Goal: Information Seeking & Learning: Learn about a topic

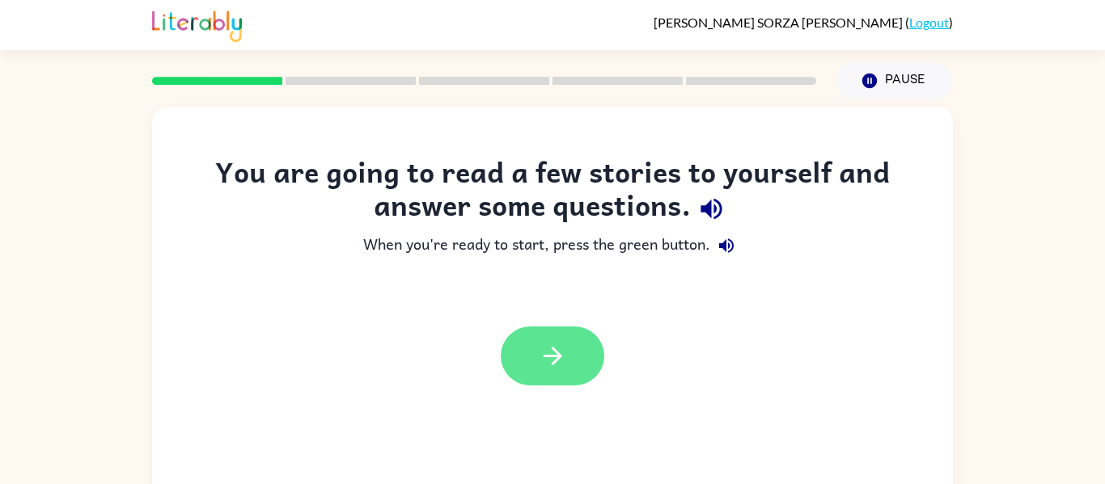
click at [564, 368] on icon "button" at bounding box center [553, 356] width 28 height 28
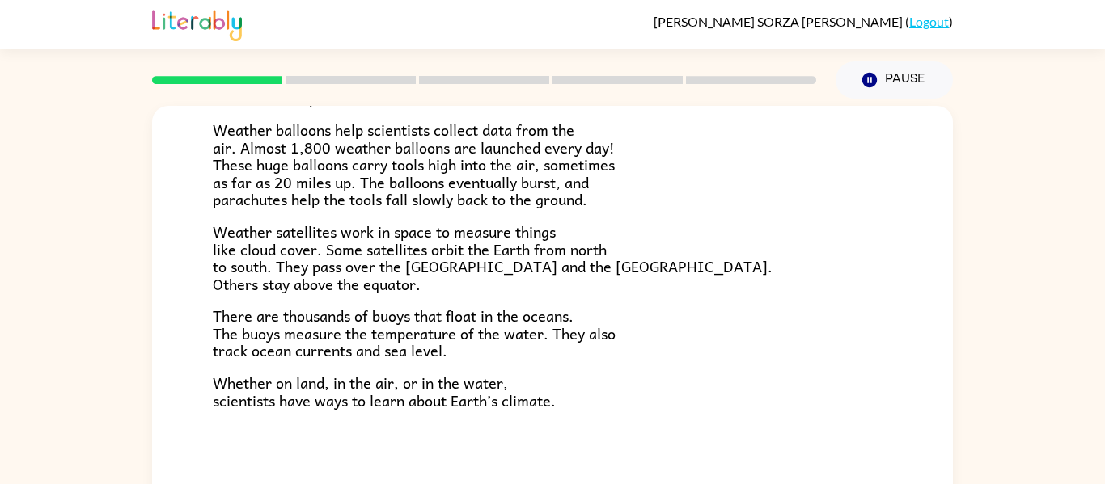
scroll to position [84, 0]
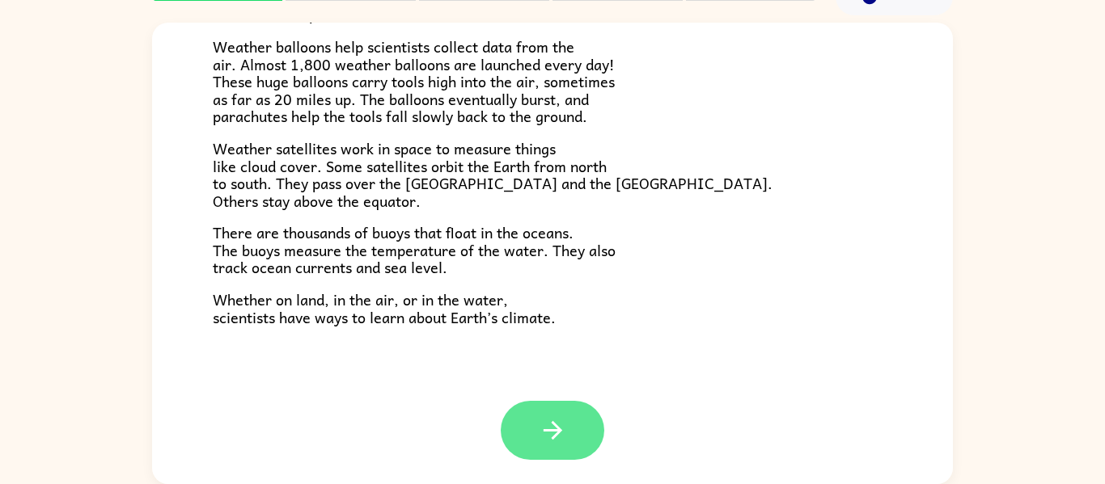
click at [550, 404] on button "button" at bounding box center [553, 430] width 104 height 59
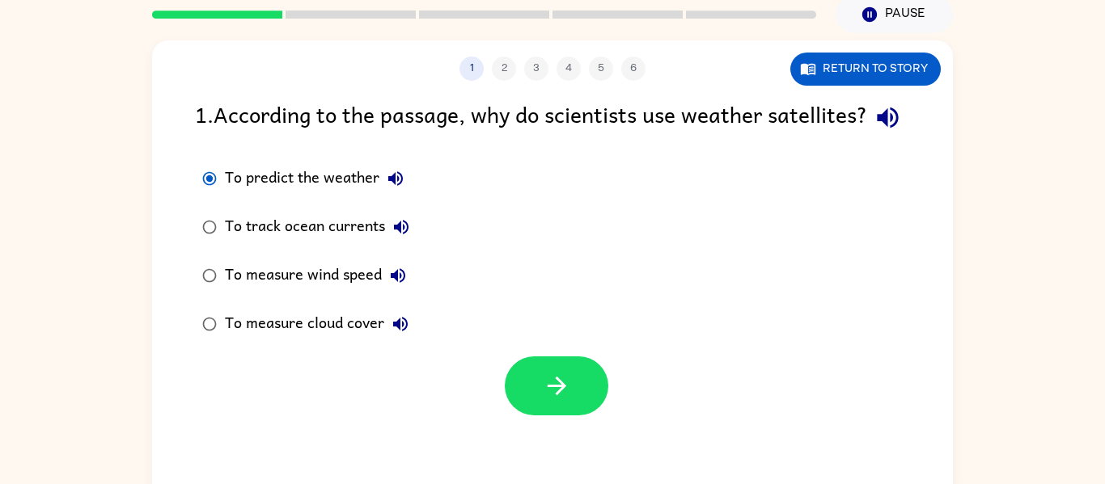
scroll to position [69, 0]
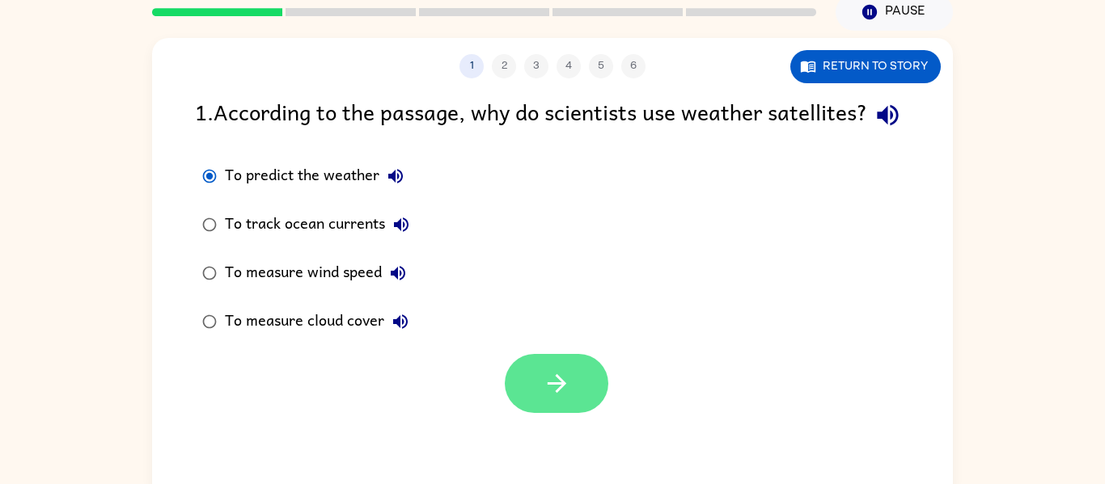
click at [535, 413] on button "button" at bounding box center [557, 383] width 104 height 59
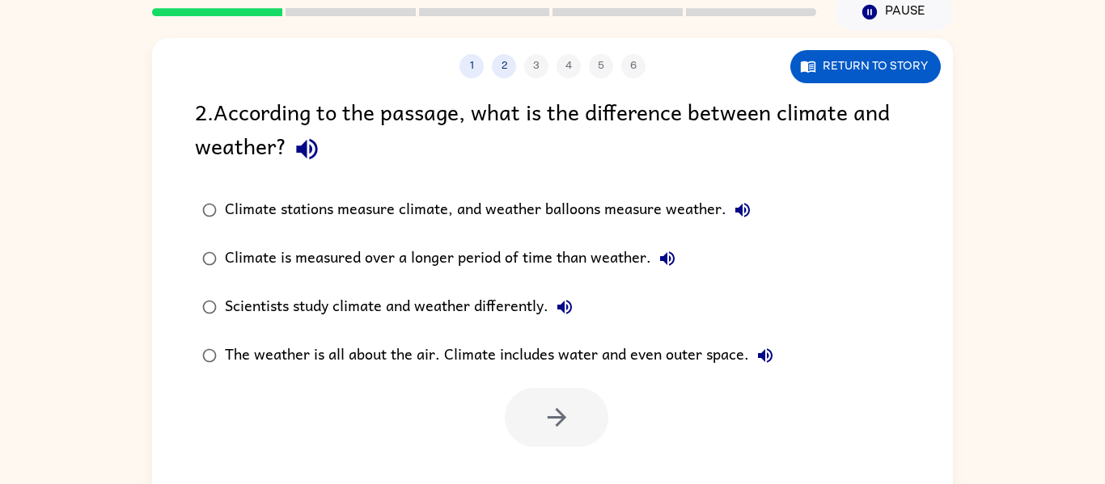
click at [521, 269] on div "Climate is measured over a longer period of time than weather." at bounding box center [454, 259] width 459 height 32
click at [574, 401] on button "button" at bounding box center [557, 417] width 104 height 59
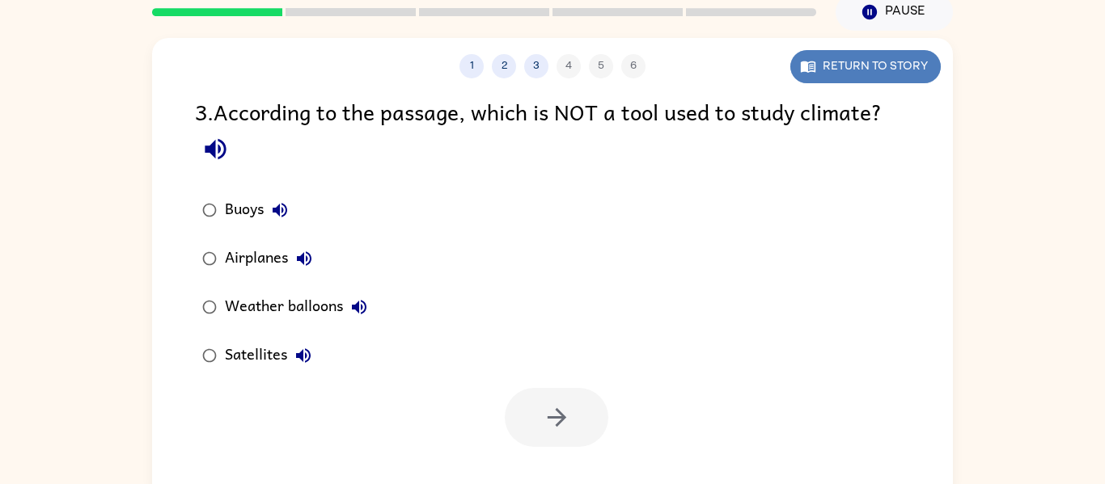
click at [833, 70] on button "Return to story" at bounding box center [865, 66] width 150 height 33
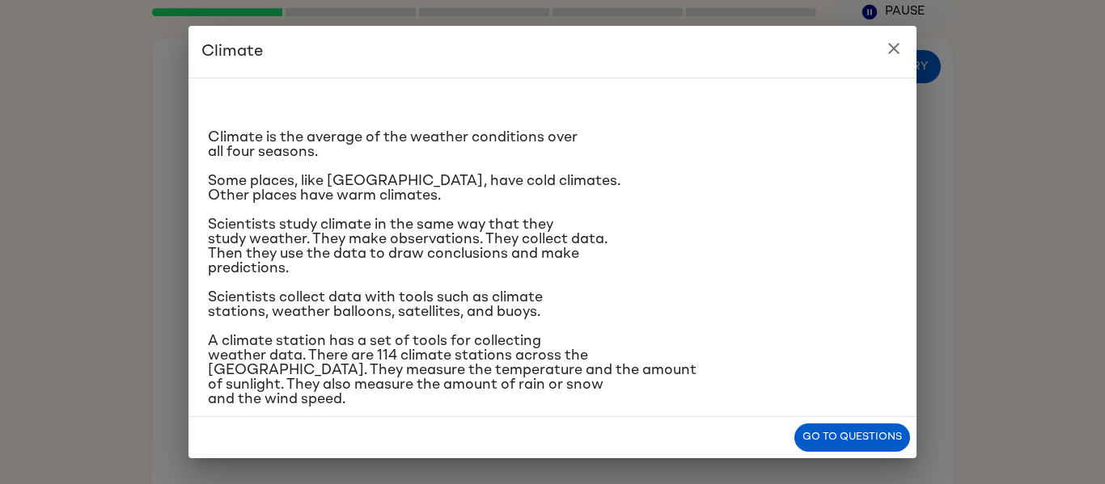
drag, startPoint x: 493, startPoint y: 421, endPoint x: 482, endPoint y: 223, distance: 197.6
click at [482, 223] on div "Climate Climate is the average of the weather conditions over all four seasons.…" at bounding box center [552, 242] width 728 height 433
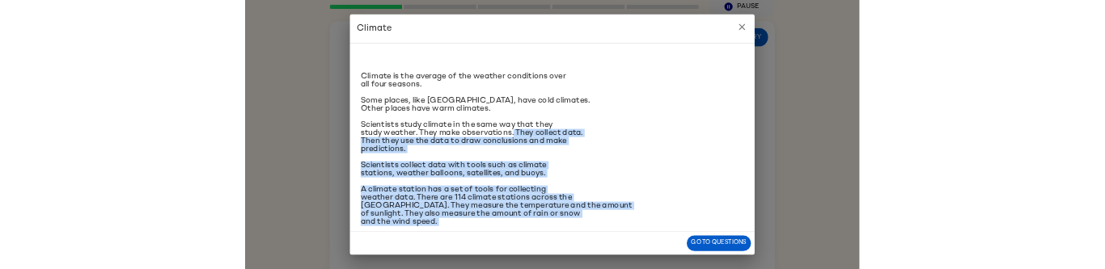
scroll to position [10, 0]
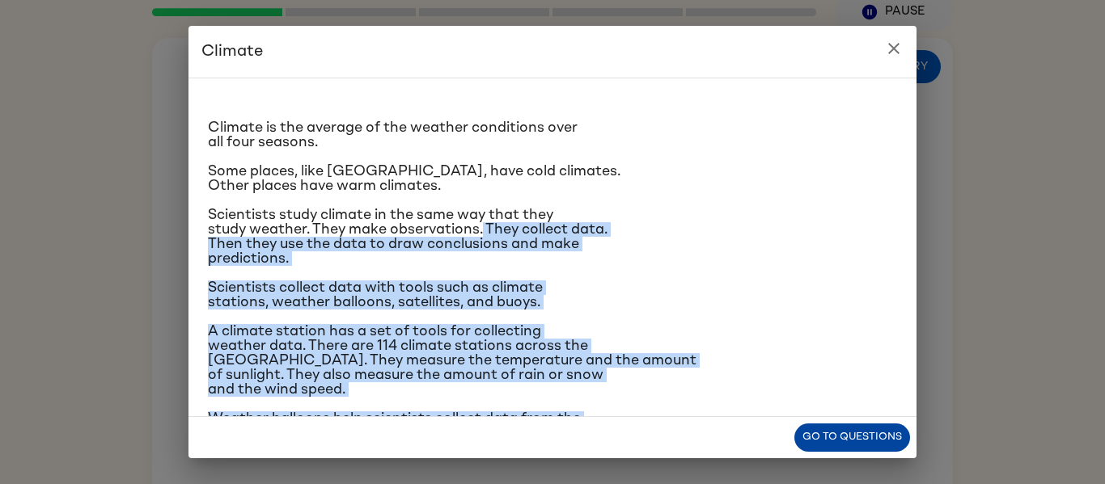
click at [870, 443] on button "Go to questions" at bounding box center [852, 438] width 116 height 28
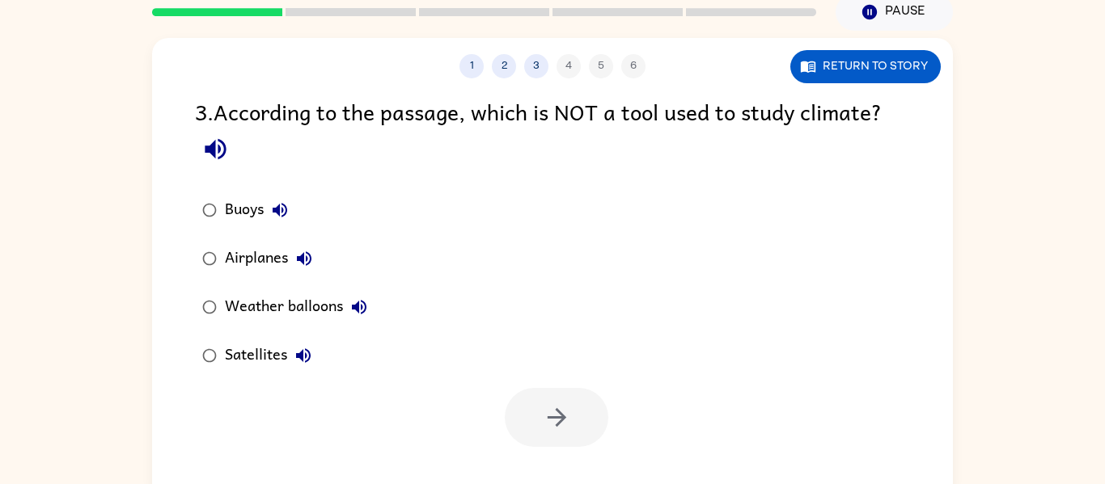
click at [269, 268] on div "Airplanes" at bounding box center [272, 259] width 95 height 32
click at [585, 414] on button "button" at bounding box center [557, 417] width 104 height 59
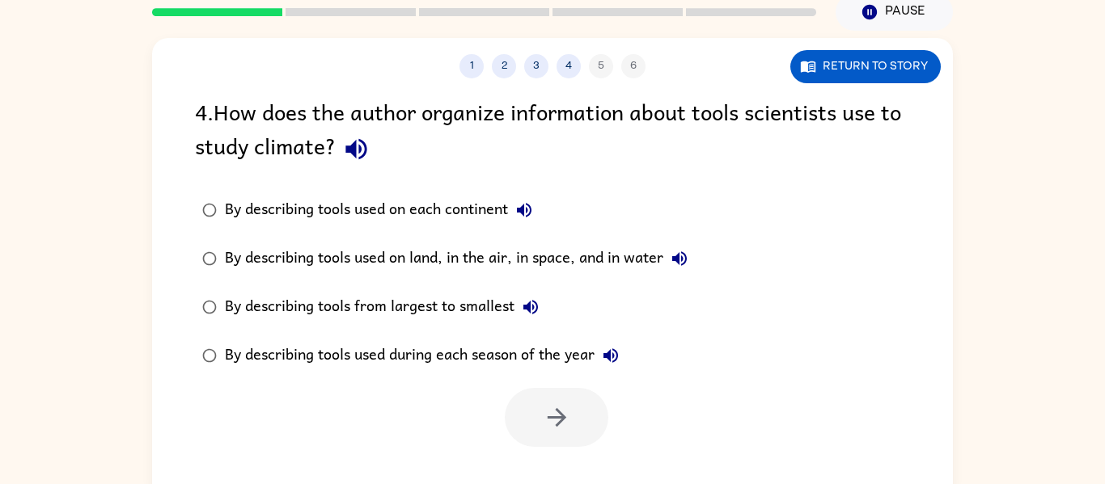
click at [585, 414] on div at bounding box center [557, 417] width 104 height 59
click at [511, 419] on div at bounding box center [557, 417] width 104 height 59
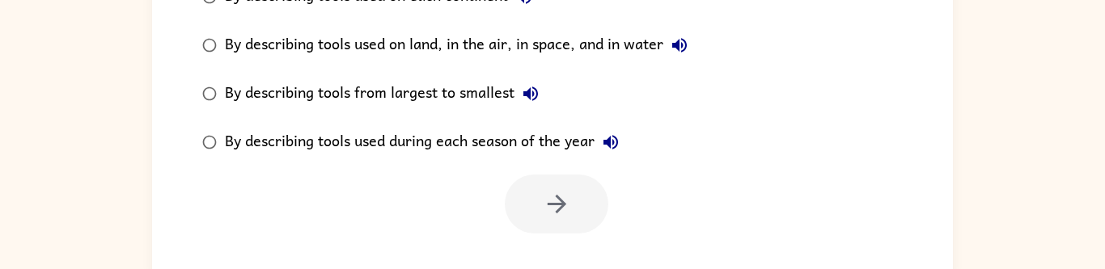
scroll to position [299, 0]
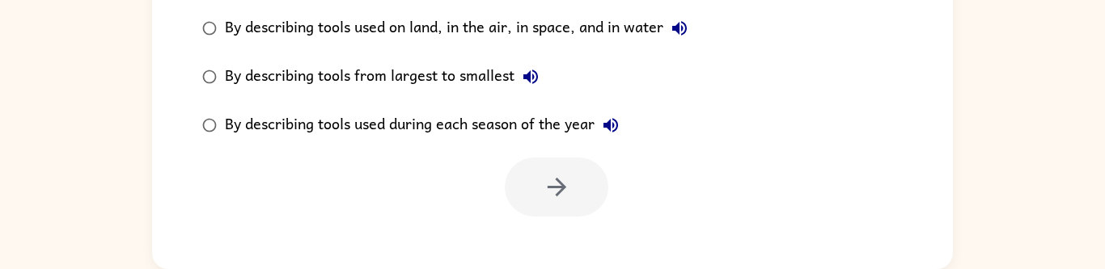
click at [685, 31] on icon "button" at bounding box center [679, 28] width 19 height 19
click at [683, 32] on icon "button" at bounding box center [679, 28] width 19 height 19
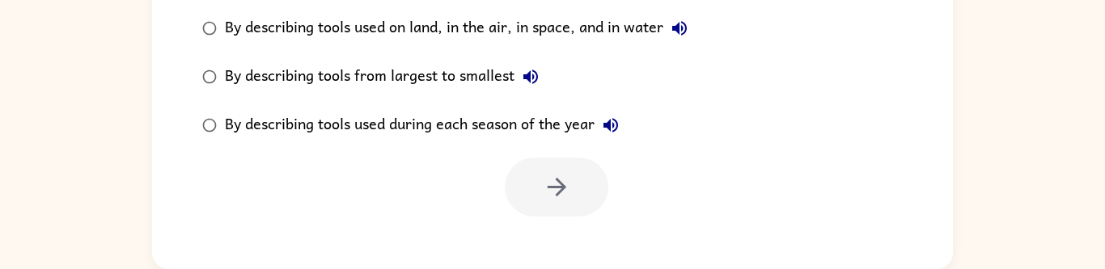
click at [683, 32] on icon "button" at bounding box center [679, 28] width 19 height 19
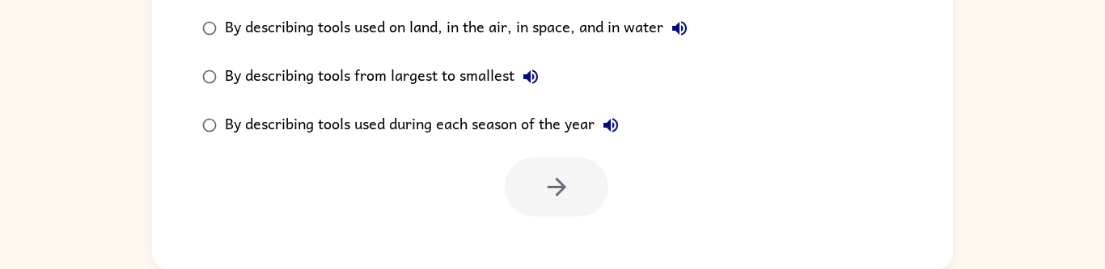
click at [683, 32] on icon "button" at bounding box center [679, 28] width 19 height 19
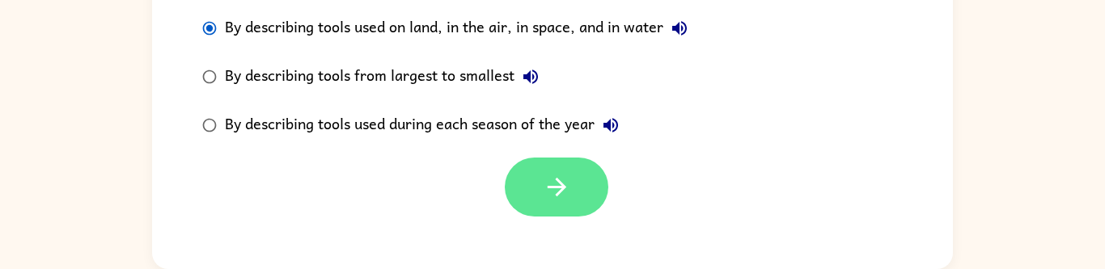
click at [575, 191] on button "button" at bounding box center [557, 187] width 104 height 59
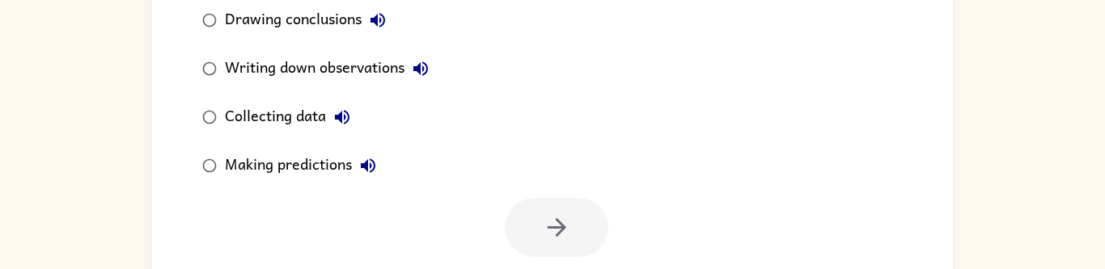
scroll to position [229, 0]
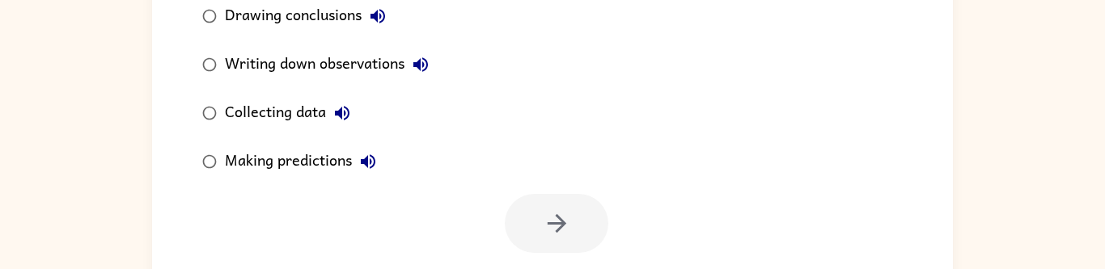
click at [314, 120] on div "Collecting data" at bounding box center [291, 113] width 133 height 32
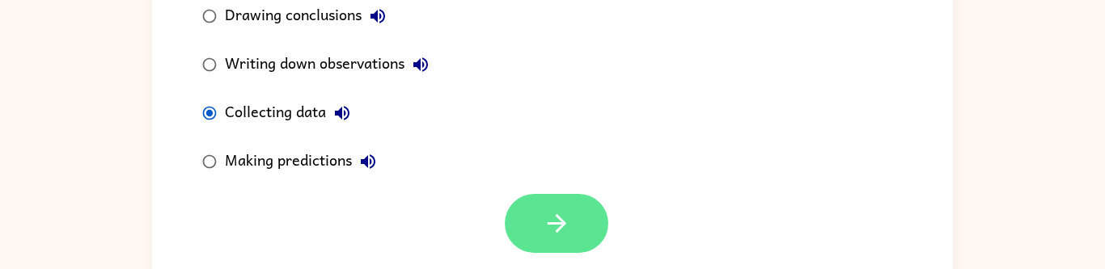
click at [568, 232] on icon "button" at bounding box center [557, 223] width 28 height 28
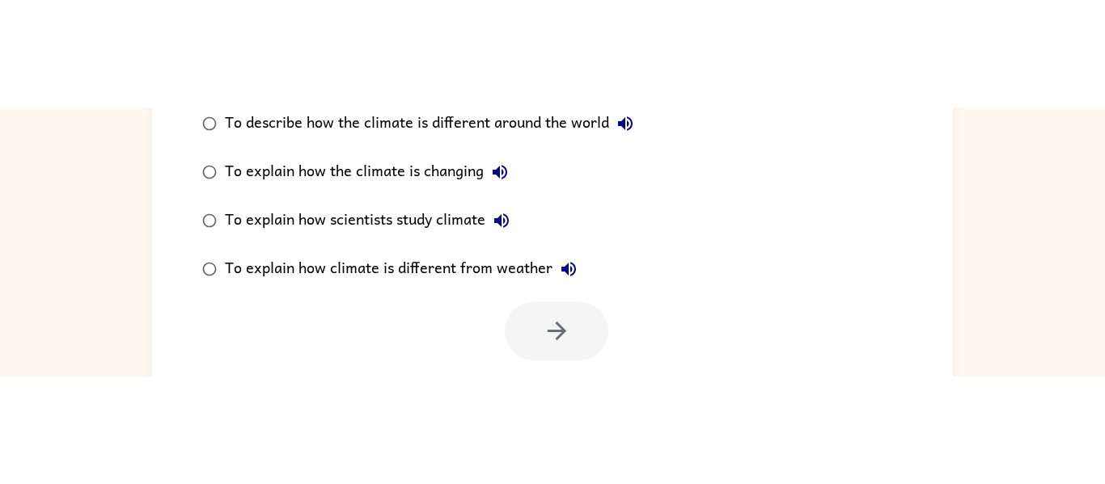
scroll to position [84, 0]
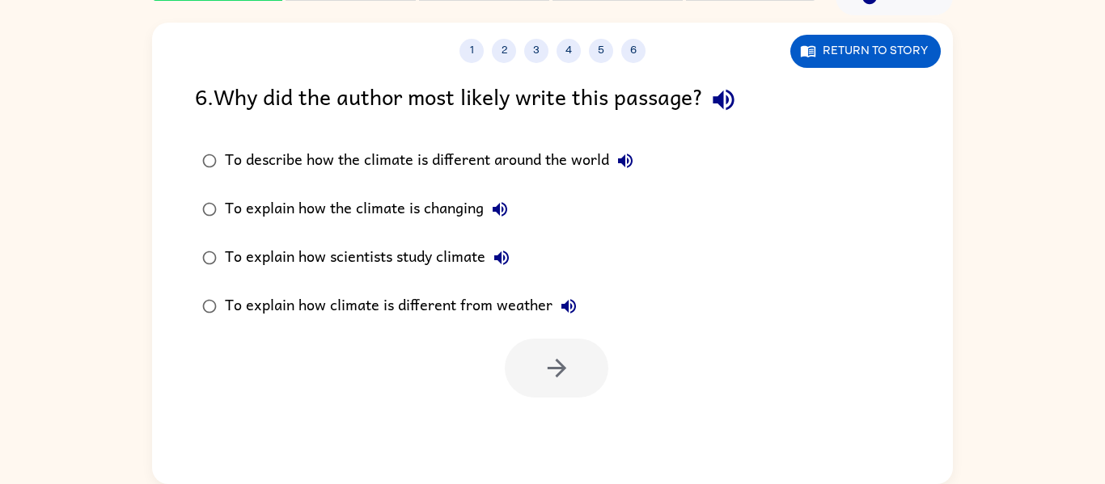
click at [463, 209] on div "To explain how the climate is changing" at bounding box center [370, 209] width 291 height 32
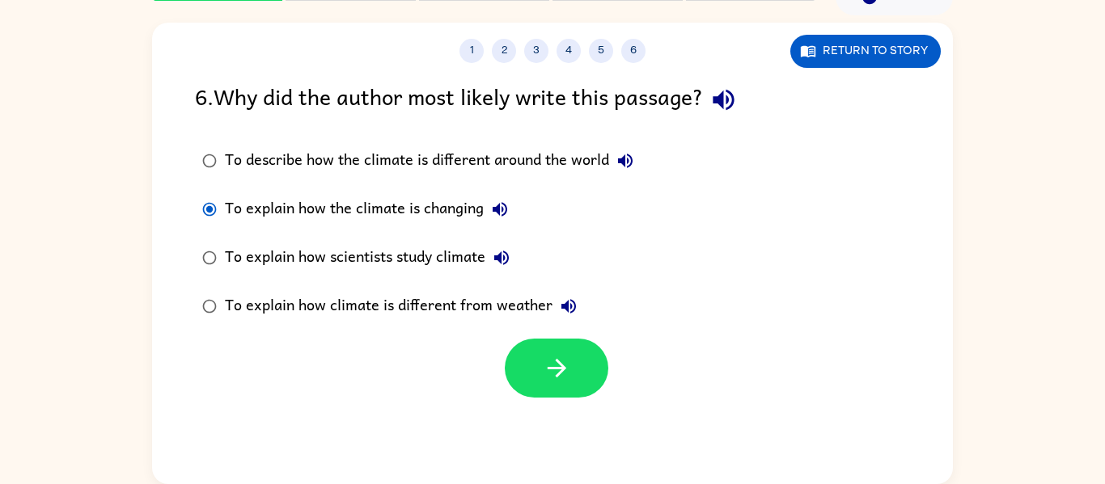
click at [463, 209] on div "To explain how the climate is changing" at bounding box center [370, 209] width 291 height 32
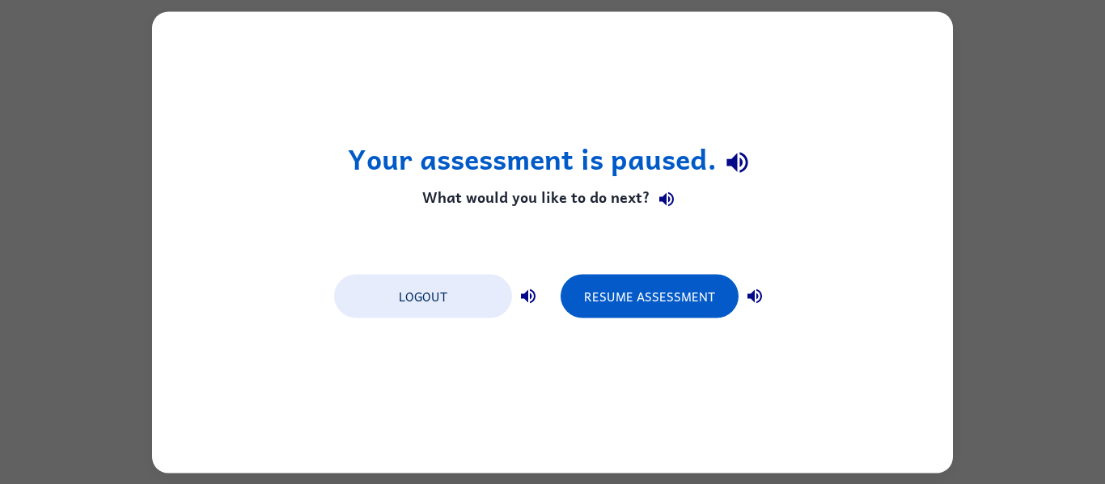
scroll to position [0, 0]
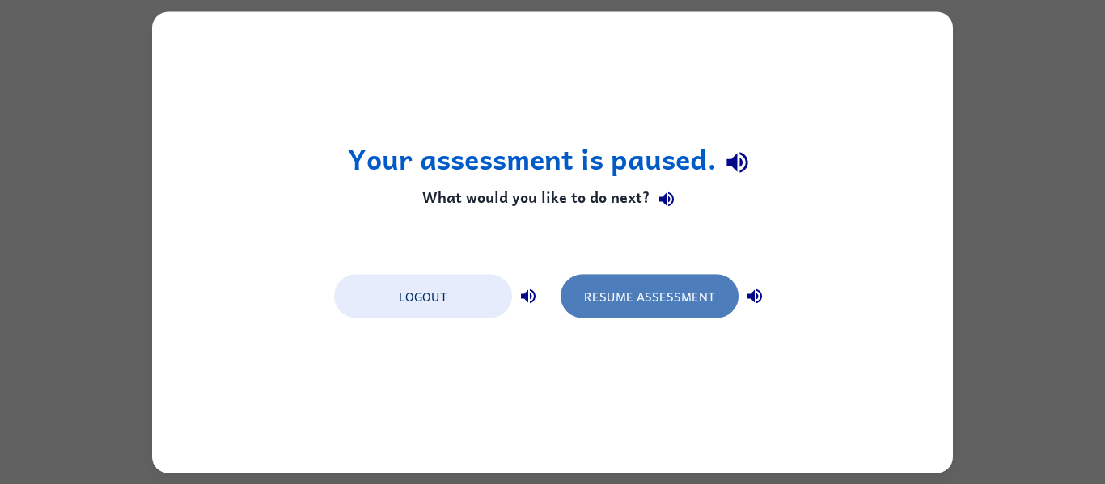
click at [640, 302] on button "Resume Assessment" at bounding box center [649, 296] width 178 height 44
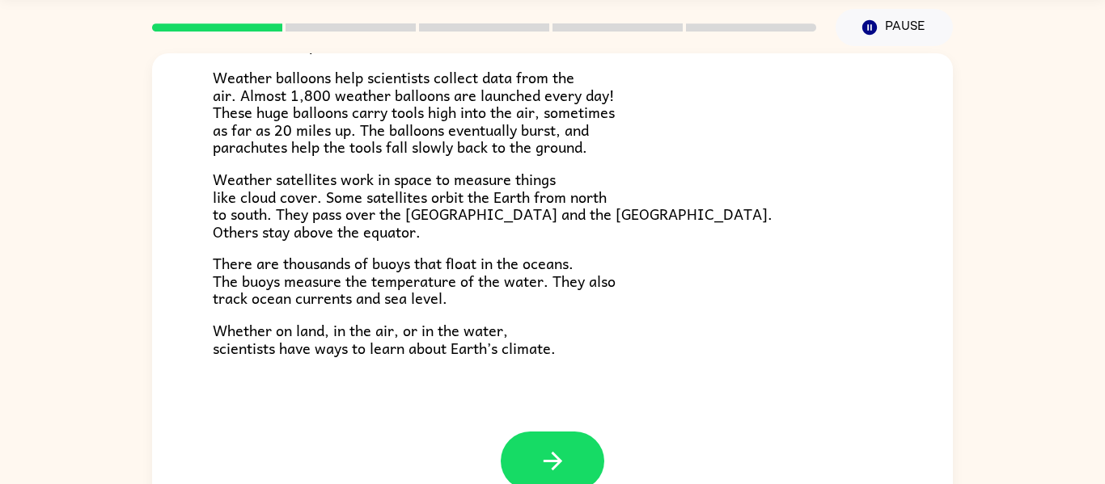
scroll to position [84, 0]
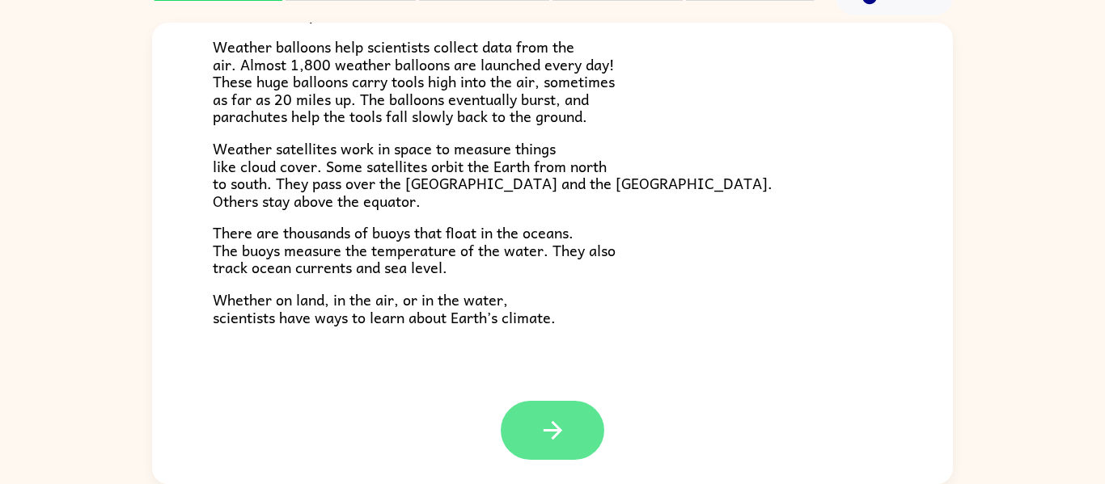
click at [575, 412] on button "button" at bounding box center [553, 430] width 104 height 59
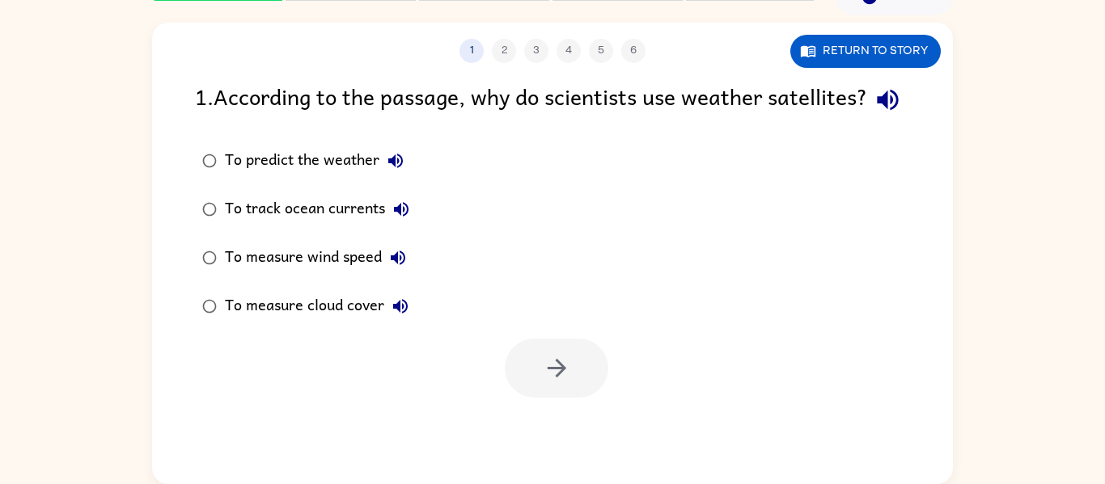
click at [354, 226] on div "To track ocean currents" at bounding box center [321, 209] width 192 height 32
click at [590, 398] on button "button" at bounding box center [557, 368] width 104 height 59
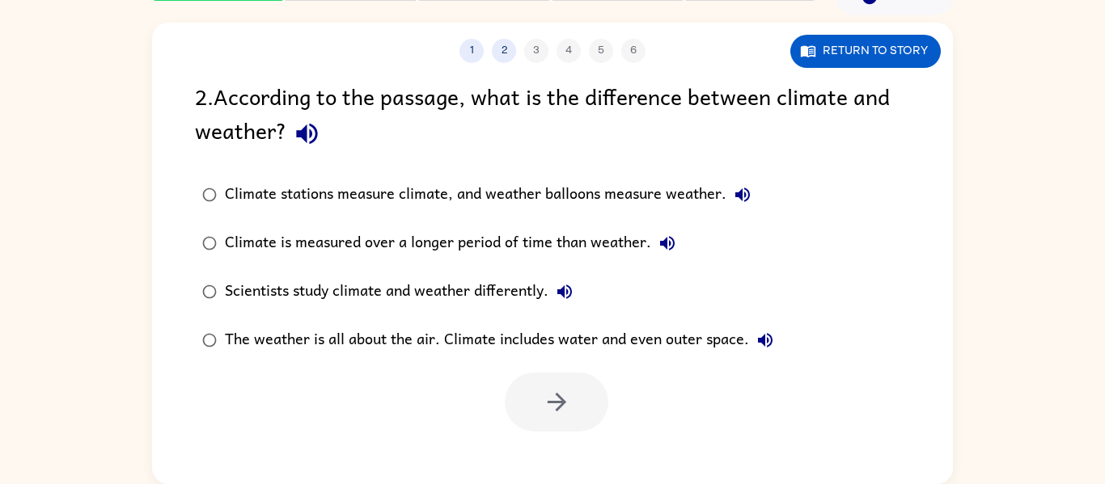
click at [373, 204] on div "Climate stations measure climate, and weather balloons measure weather." at bounding box center [492, 195] width 534 height 32
click at [572, 410] on button "button" at bounding box center [557, 402] width 104 height 59
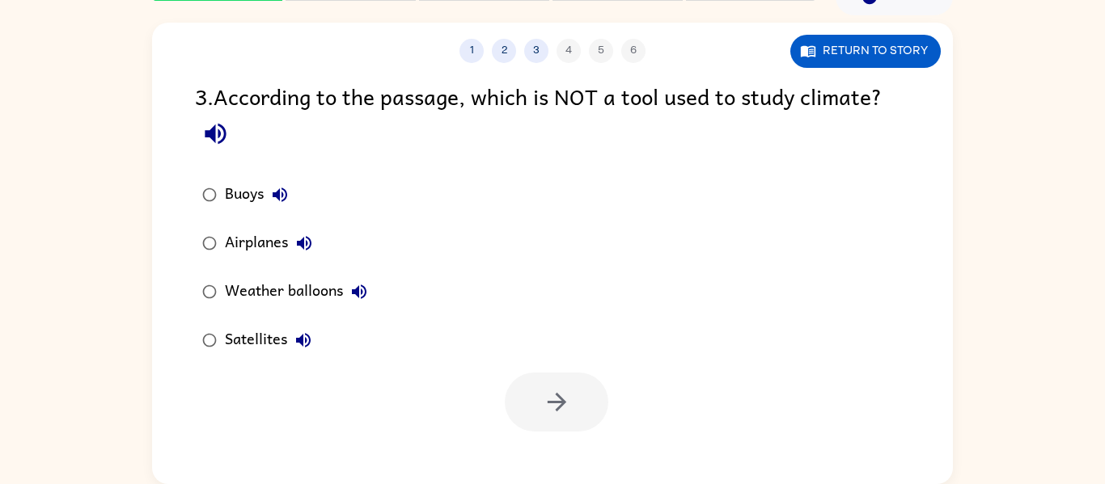
click at [255, 192] on div "Buoys" at bounding box center [260, 195] width 71 height 32
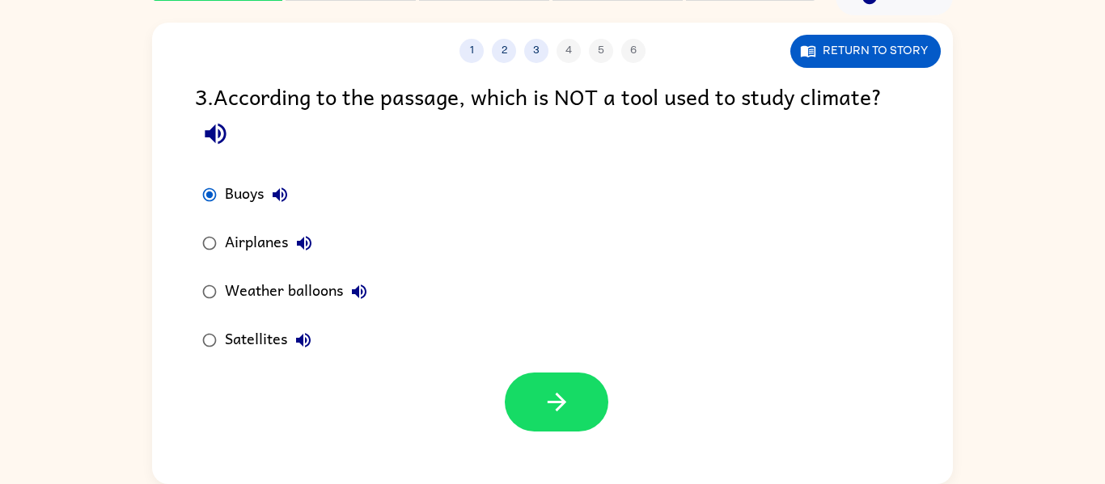
click at [279, 258] on div "Airplanes" at bounding box center [272, 243] width 95 height 32
click at [517, 387] on button "button" at bounding box center [557, 402] width 104 height 59
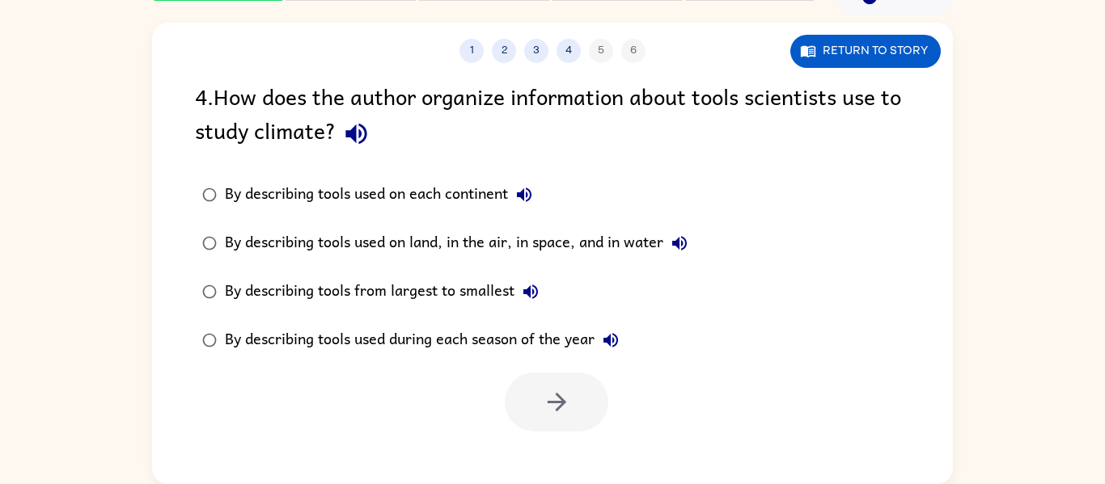
click at [391, 171] on label "By describing tools used on each continent" at bounding box center [445, 195] width 518 height 49
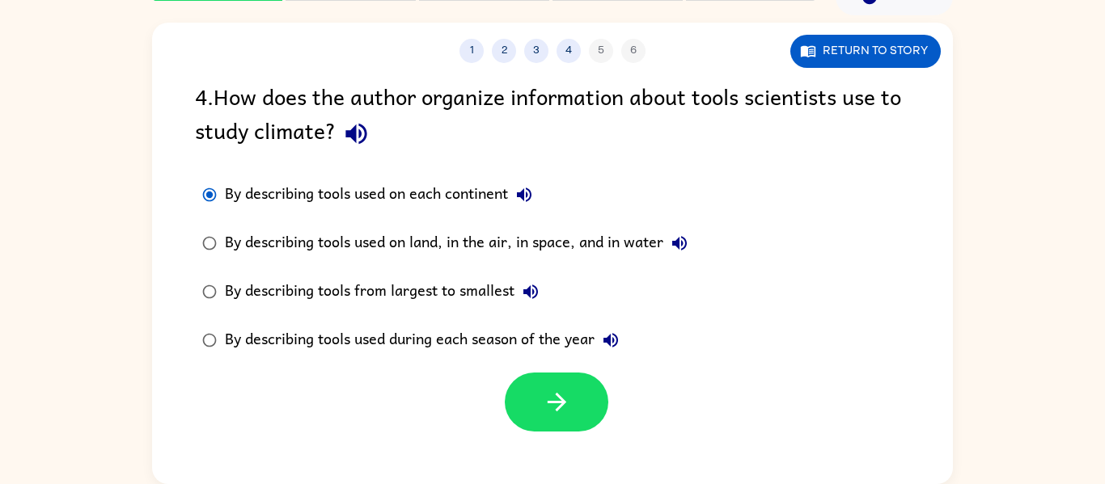
click at [469, 195] on div "By describing tools used on each continent" at bounding box center [382, 195] width 315 height 32
click at [569, 443] on div "1 2 3 4 5 6 Return to story 4 . How does the author organize information about …" at bounding box center [552, 254] width 801 height 462
click at [564, 429] on button "button" at bounding box center [557, 402] width 104 height 59
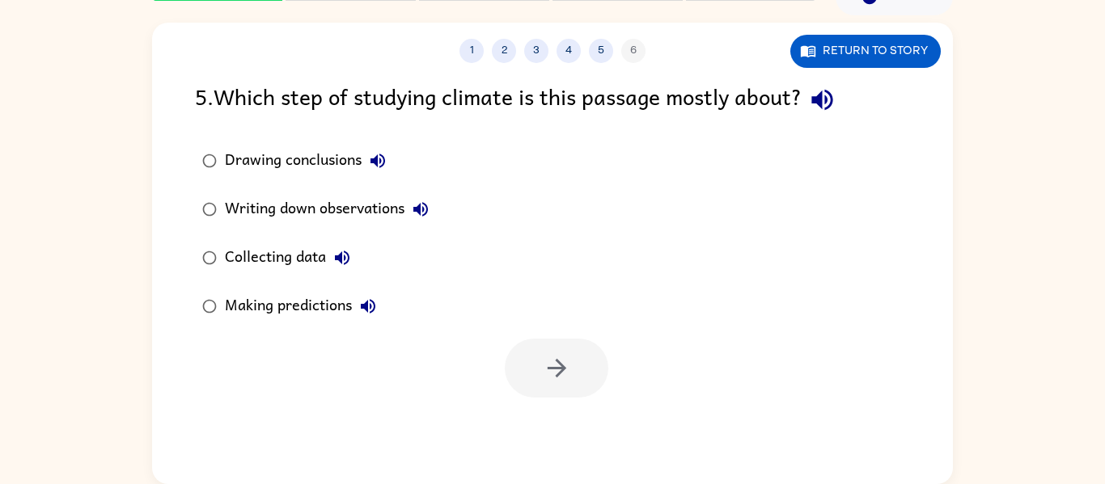
click at [387, 167] on icon "button" at bounding box center [377, 160] width 19 height 19
click at [234, 172] on div "Drawing conclusions" at bounding box center [309, 161] width 169 height 32
click at [524, 395] on button "button" at bounding box center [557, 368] width 104 height 59
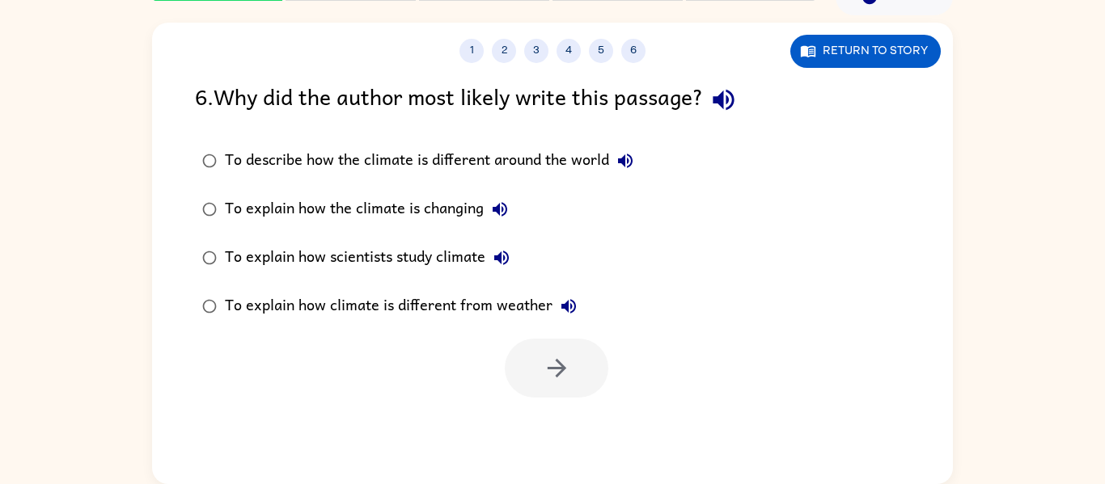
click at [590, 140] on label "To describe how the climate is different around the world" at bounding box center [417, 161] width 463 height 49
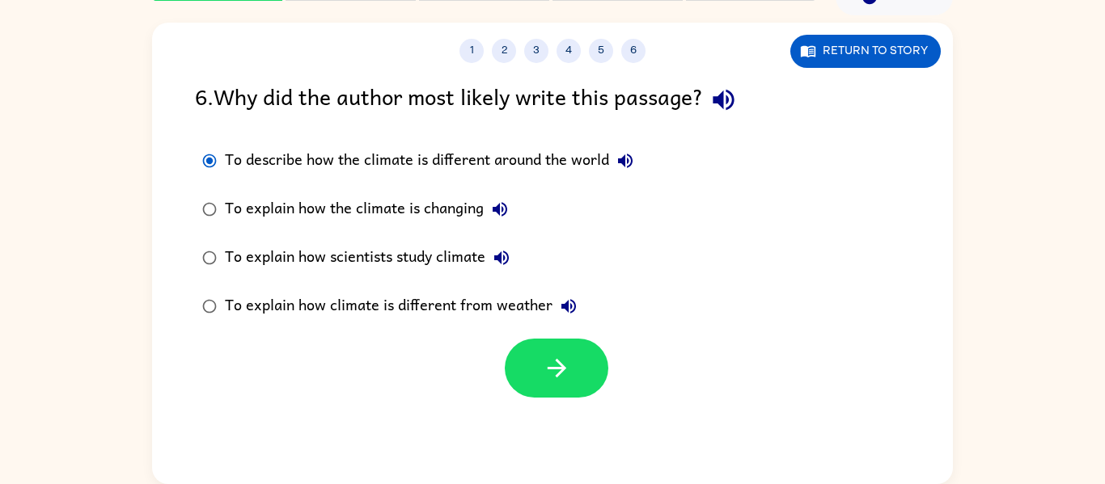
click at [575, 155] on div "To describe how the climate is different around the world" at bounding box center [433, 161] width 416 height 32
click at [573, 383] on button "button" at bounding box center [557, 368] width 104 height 59
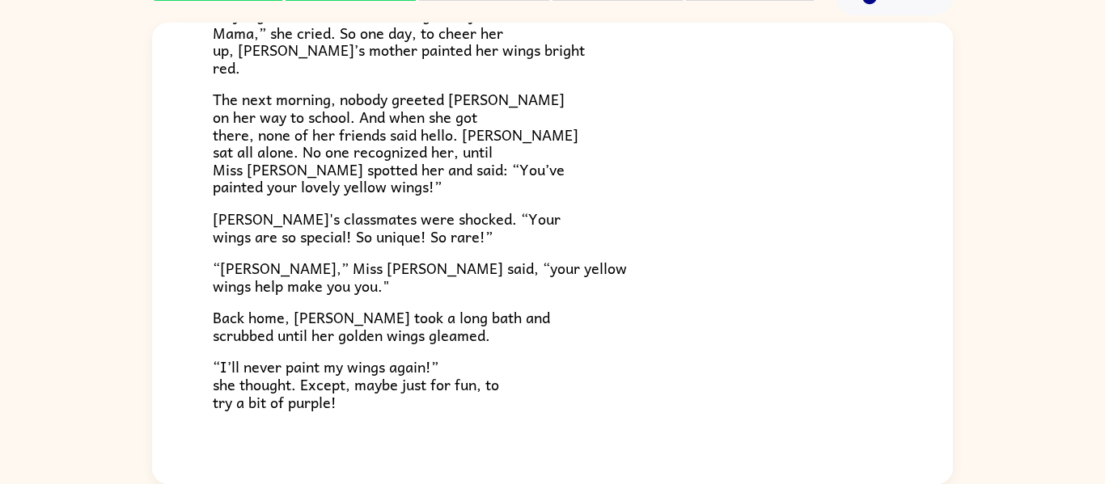
scroll to position [452, 0]
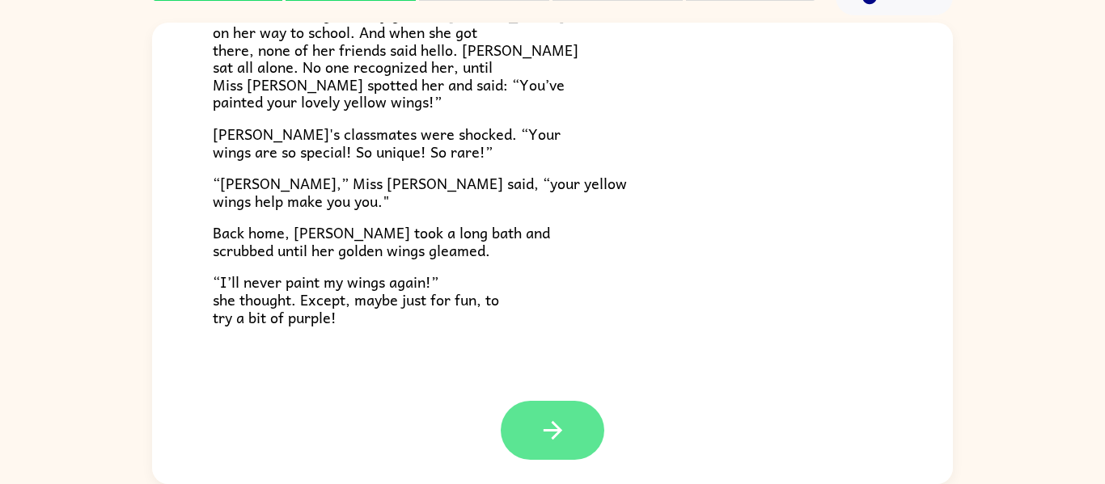
click at [577, 436] on button "button" at bounding box center [553, 430] width 104 height 59
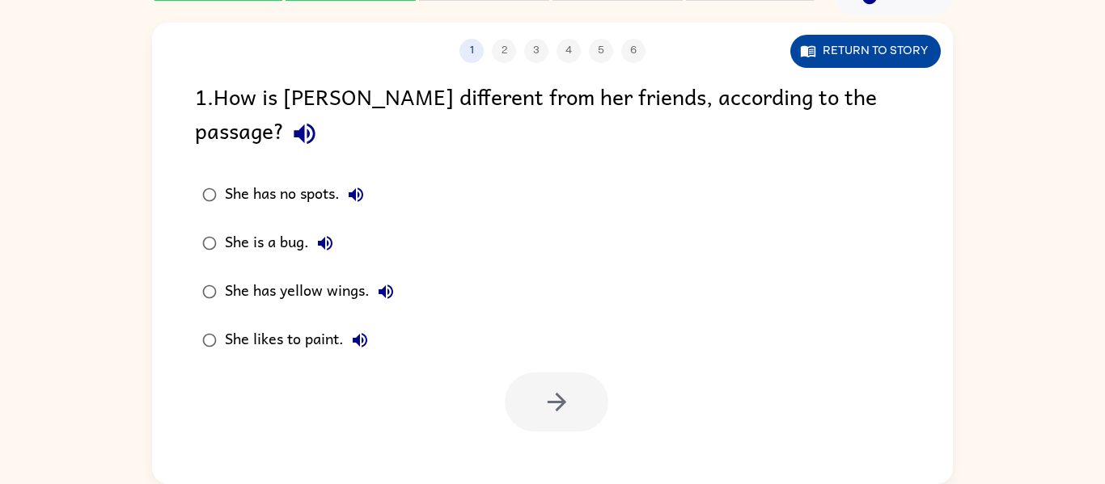
click at [898, 60] on button "Return to story" at bounding box center [865, 51] width 150 height 33
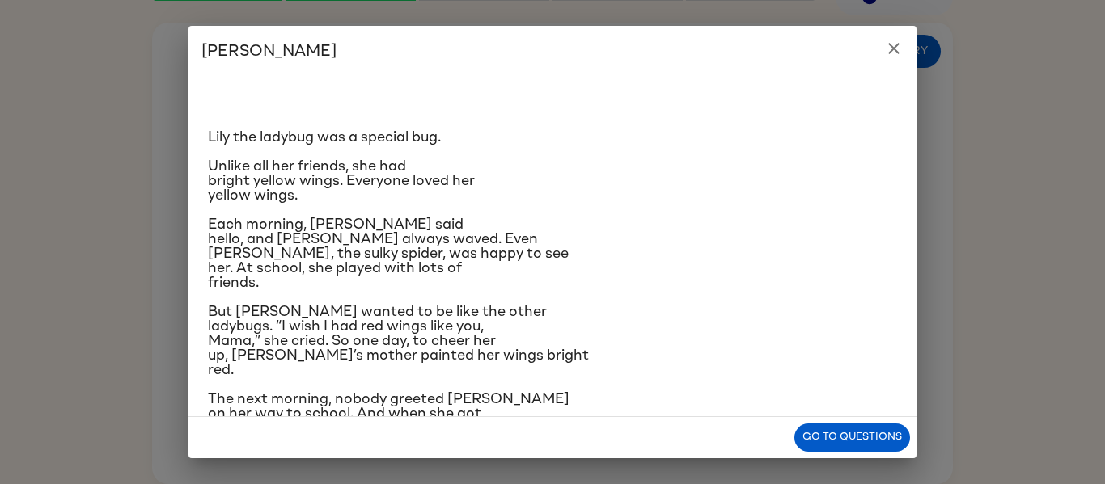
click at [898, 48] on icon "close" at bounding box center [893, 48] width 19 height 19
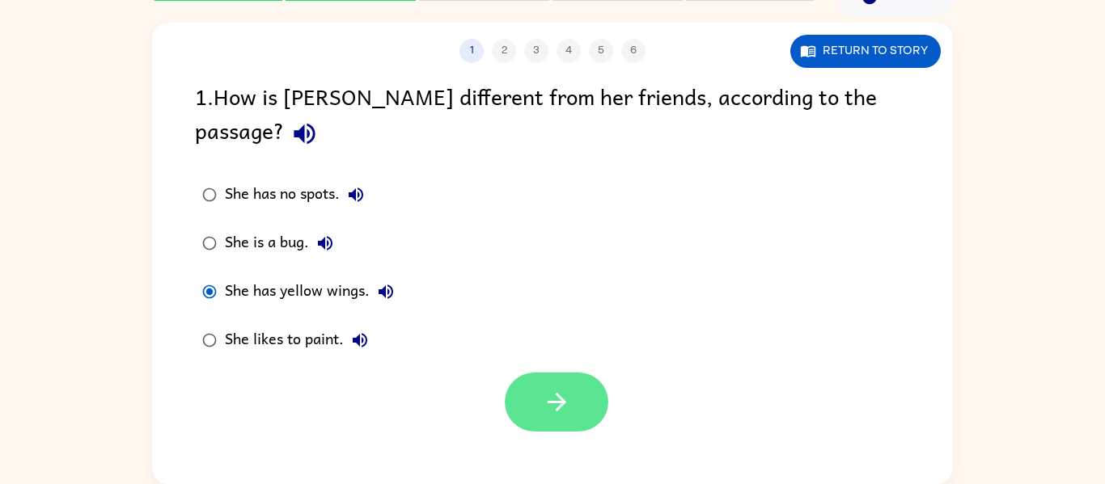
click at [511, 373] on button "button" at bounding box center [557, 402] width 104 height 59
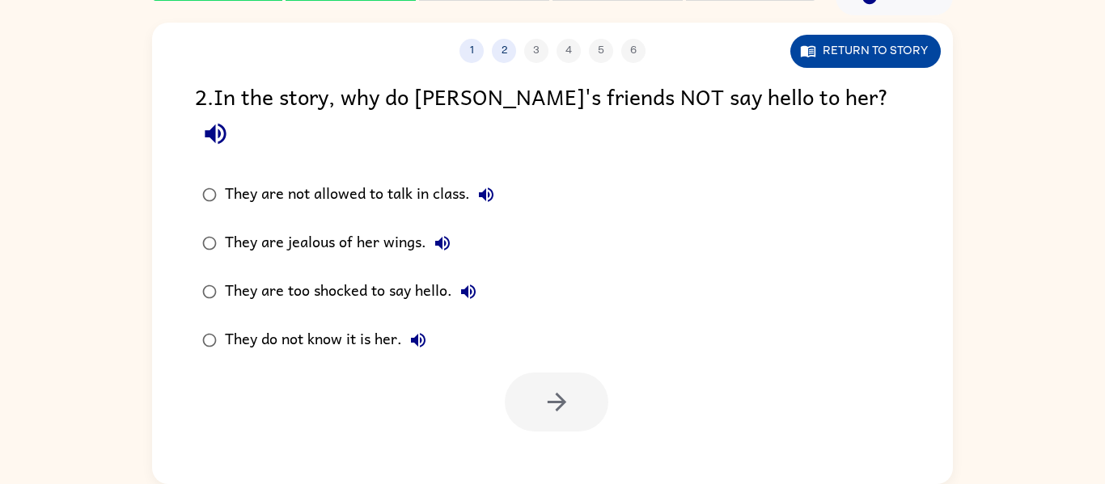
click at [831, 43] on button "Return to story" at bounding box center [865, 51] width 150 height 33
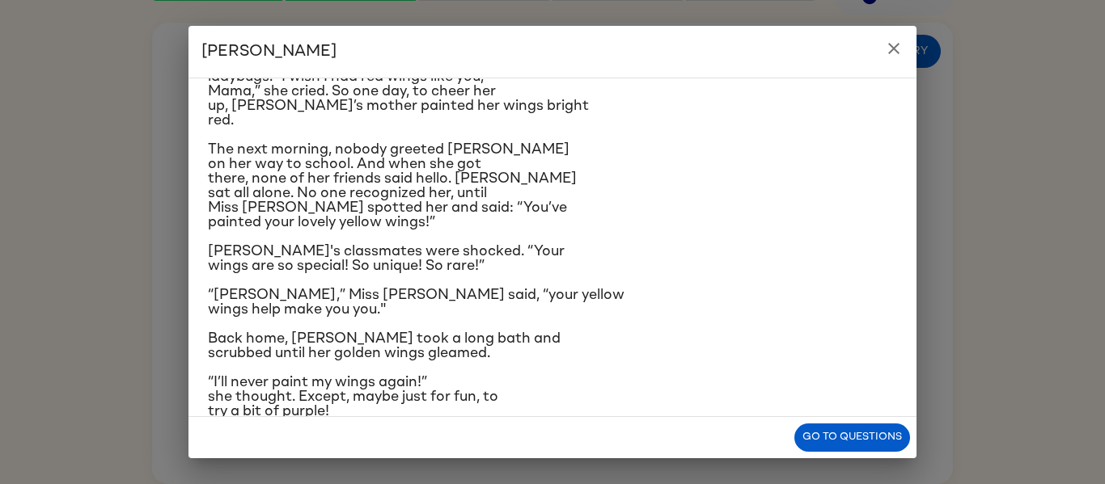
scroll to position [280, 0]
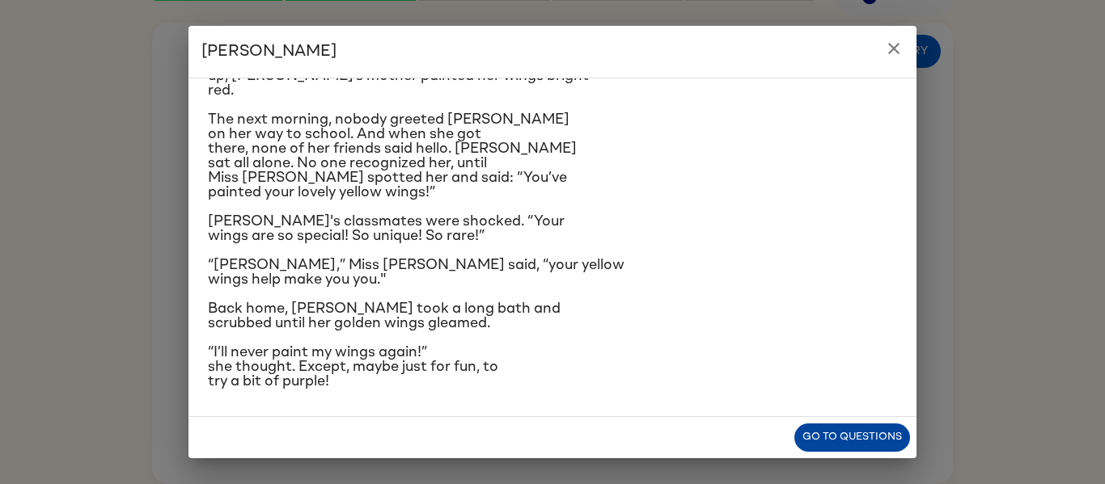
click at [872, 430] on button "Go to questions" at bounding box center [852, 438] width 116 height 28
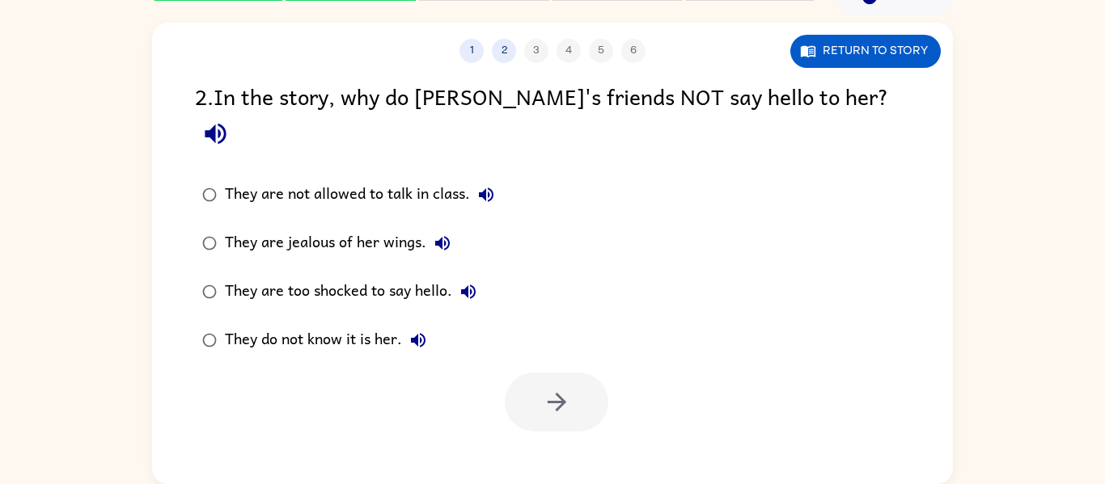
click at [383, 324] on div "They do not know it is her." at bounding box center [329, 340] width 209 height 32
click at [574, 373] on button "button" at bounding box center [557, 402] width 104 height 59
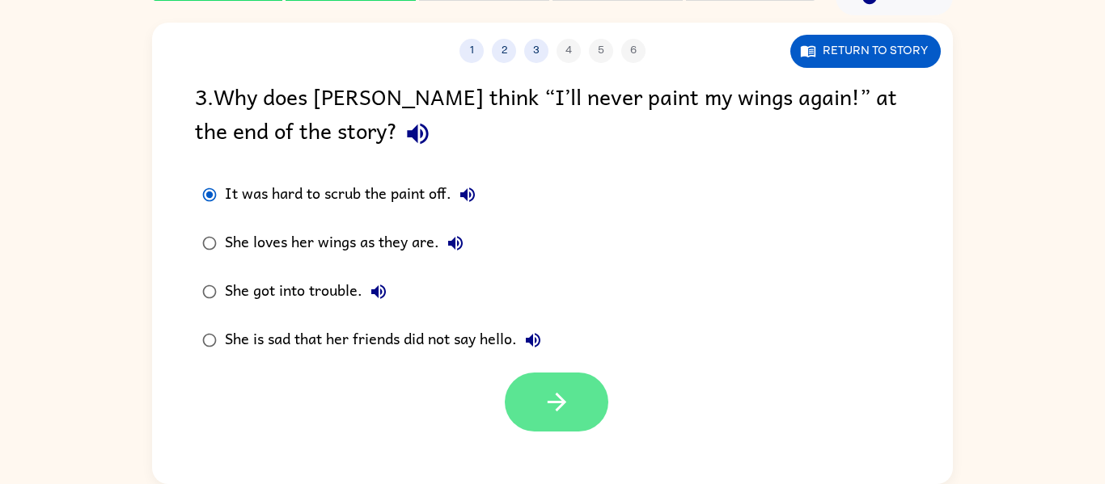
click at [567, 429] on button "button" at bounding box center [557, 402] width 104 height 59
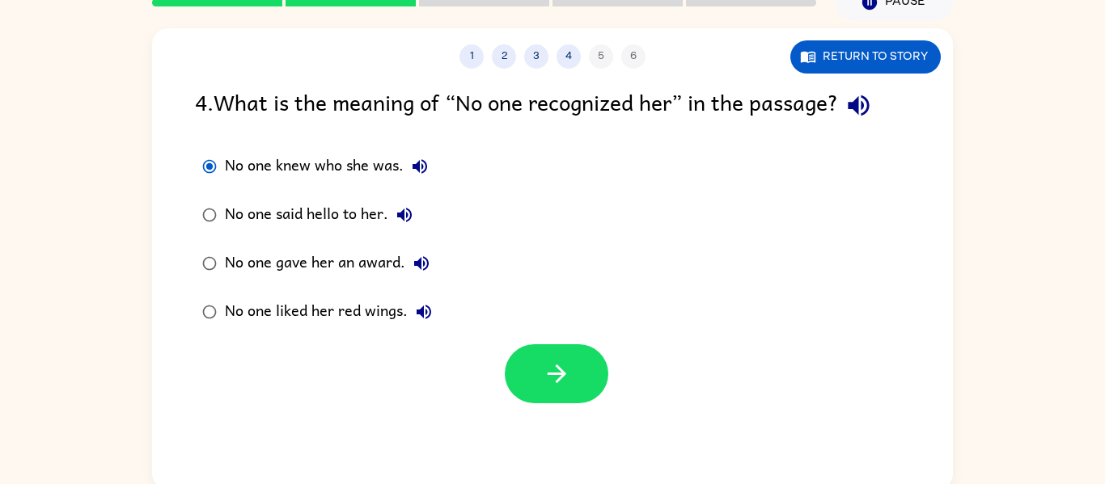
scroll to position [84, 0]
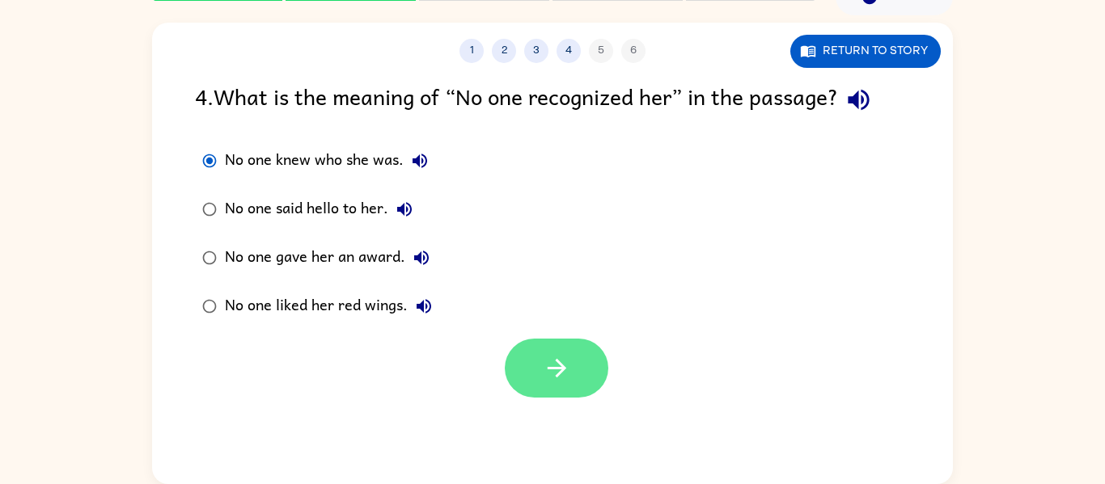
click at [552, 367] on icon "button" at bounding box center [557, 368] width 28 height 28
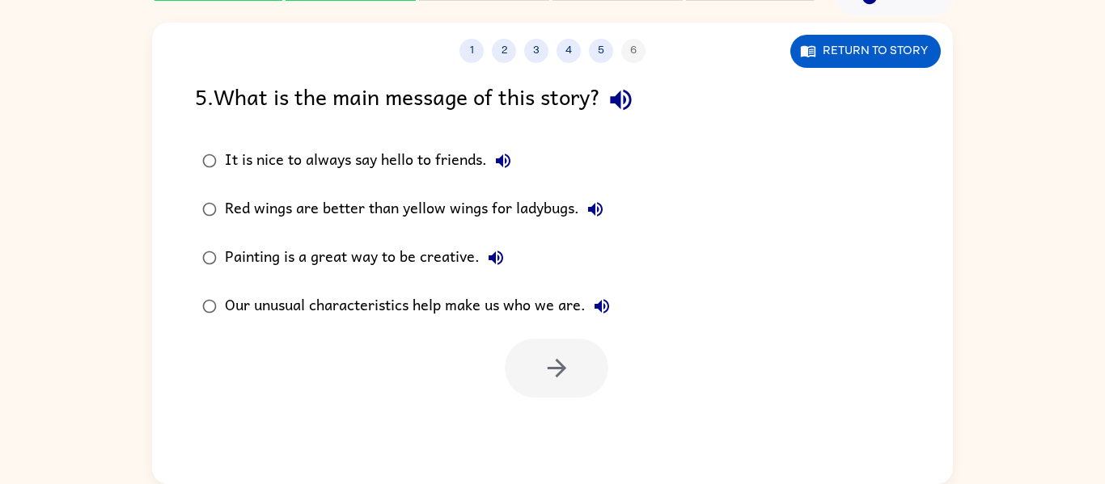
click at [521, 291] on div "Our unusual characteristics help make us who we are." at bounding box center [421, 306] width 393 height 32
click at [563, 351] on button "button" at bounding box center [557, 368] width 104 height 59
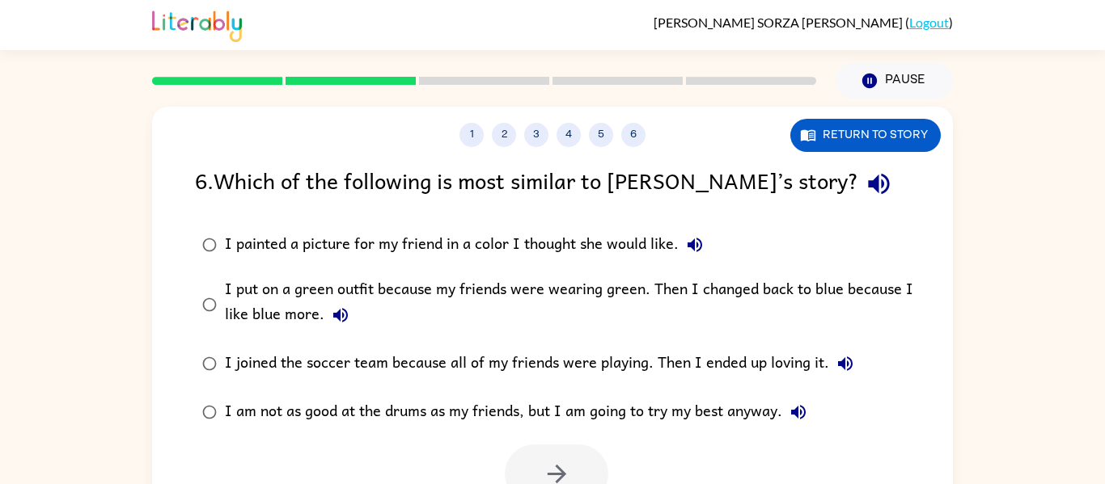
scroll to position [4, 0]
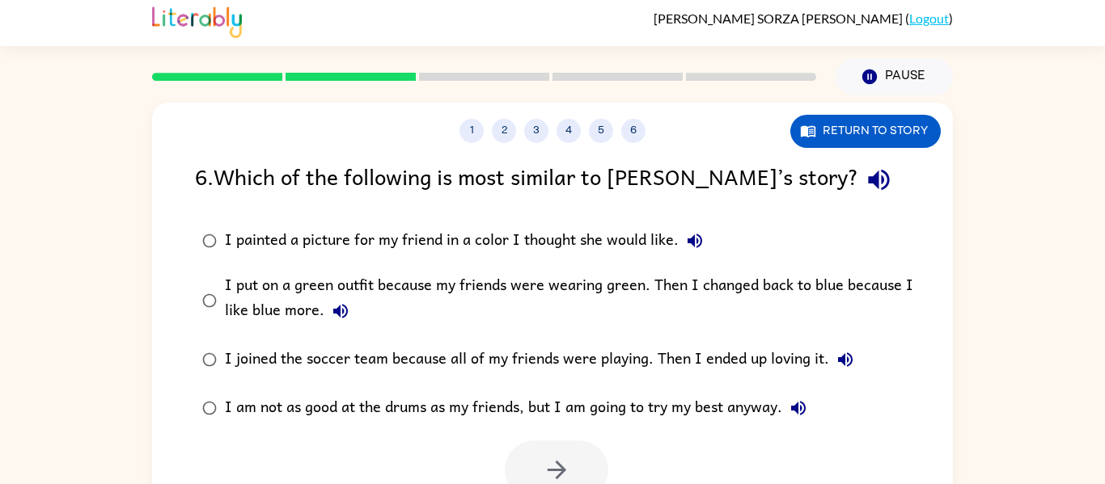
click at [603, 408] on div "I am not as good at the drums as my friends, but I am going to try my best anyw…" at bounding box center [520, 408] width 590 height 32
click at [585, 459] on button "button" at bounding box center [557, 470] width 104 height 59
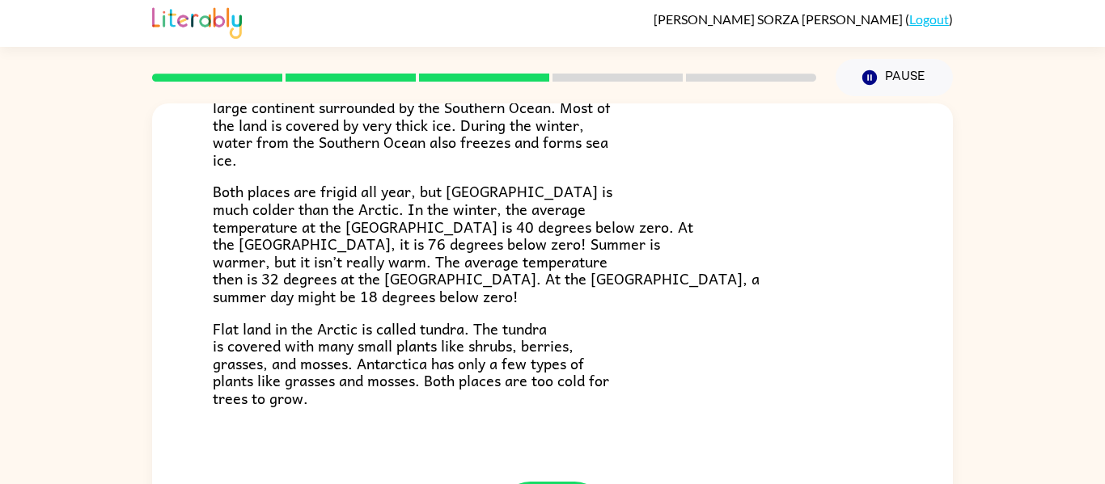
scroll to position [84, 0]
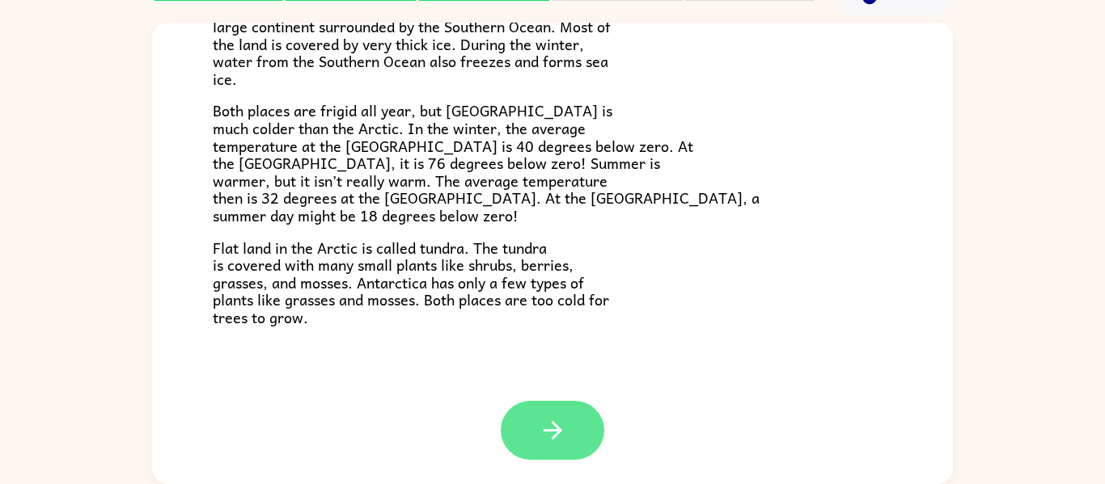
click at [546, 437] on icon "button" at bounding box center [553, 430] width 28 height 28
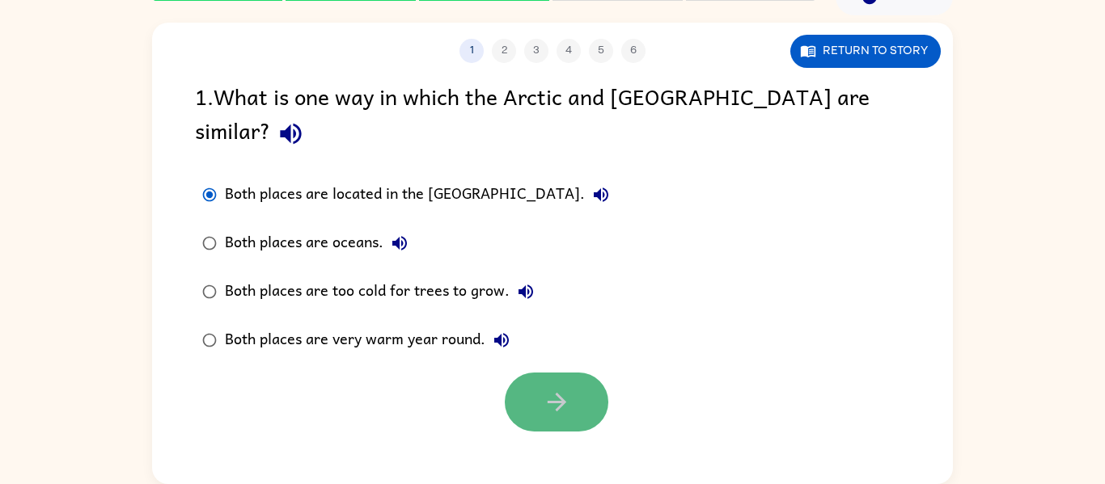
click at [519, 373] on button "button" at bounding box center [557, 402] width 104 height 59
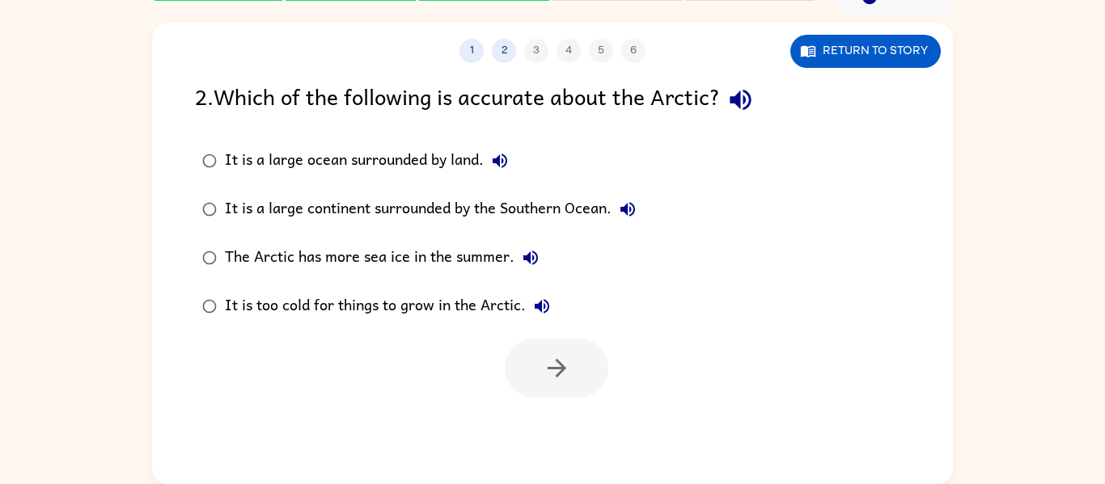
click at [256, 175] on div "It is a large ocean surrounded by land." at bounding box center [370, 161] width 291 height 32
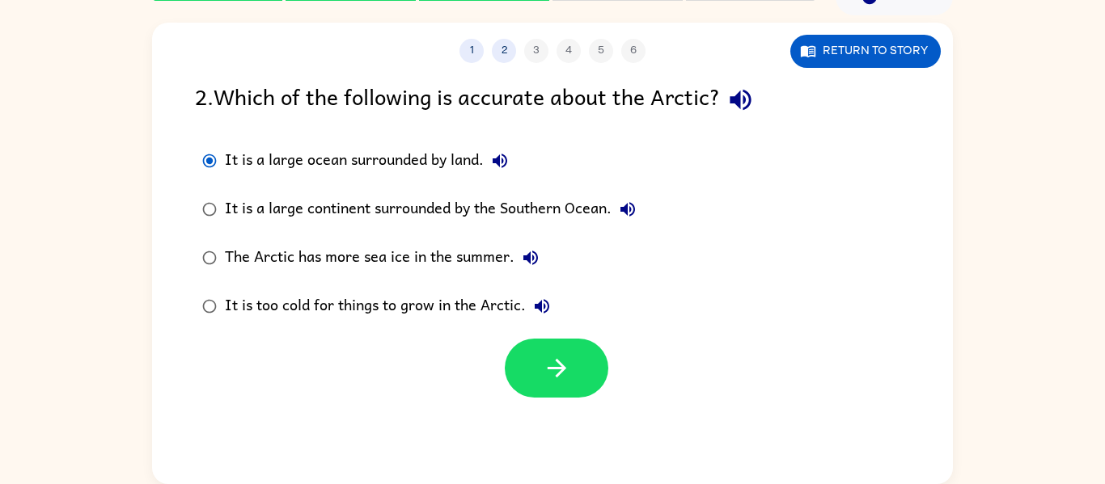
click at [288, 223] on div "It is a large continent surrounded by the Southern Ocean." at bounding box center [434, 209] width 419 height 32
click at [333, 314] on div "It is too cold for things to grow in the Arctic." at bounding box center [391, 306] width 333 height 32
click at [560, 378] on icon "button" at bounding box center [557, 368] width 28 height 28
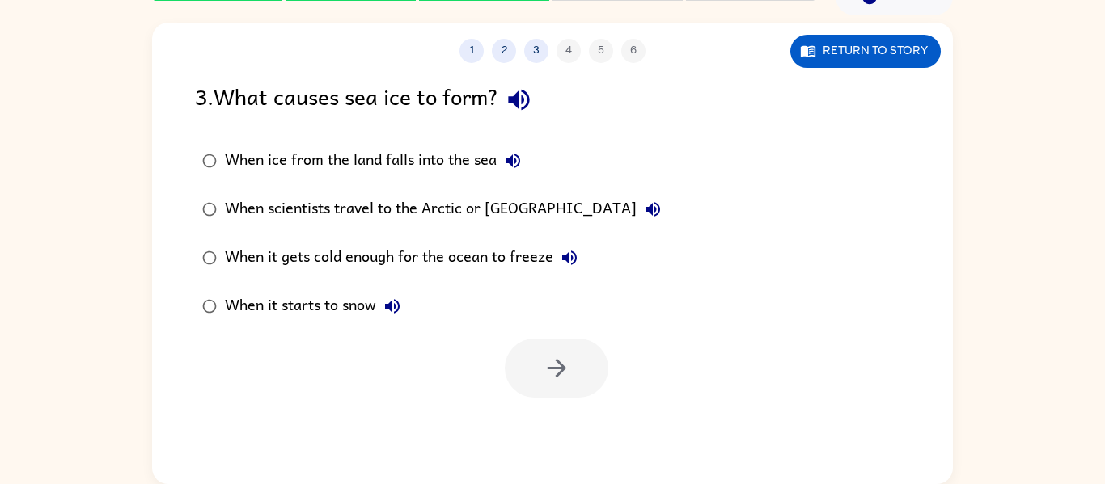
click at [395, 270] on div "When it gets cold enough for the ocean to freeze" at bounding box center [405, 258] width 361 height 32
click at [573, 370] on button "button" at bounding box center [557, 368] width 104 height 59
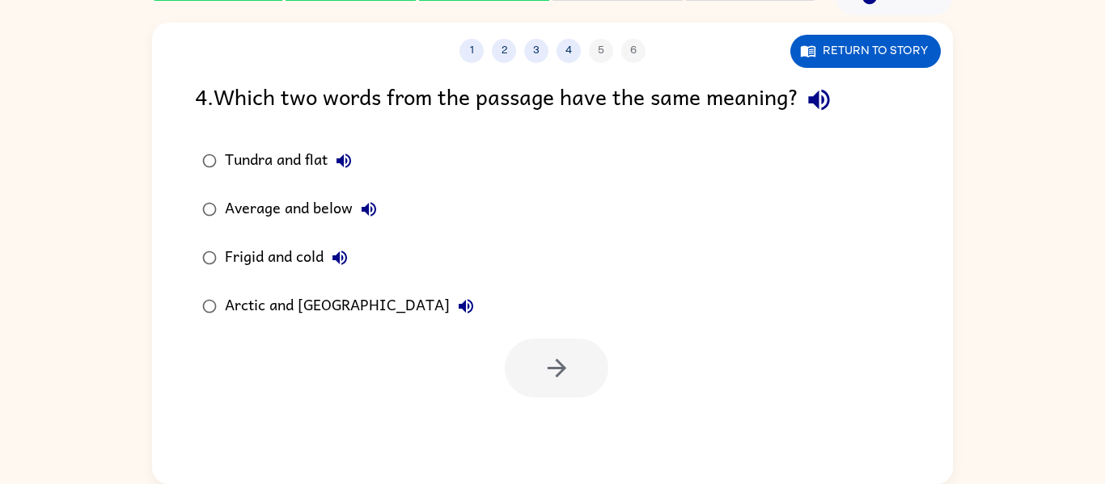
click at [316, 225] on div "Average and below" at bounding box center [305, 209] width 160 height 32
click at [585, 373] on button "button" at bounding box center [557, 368] width 104 height 59
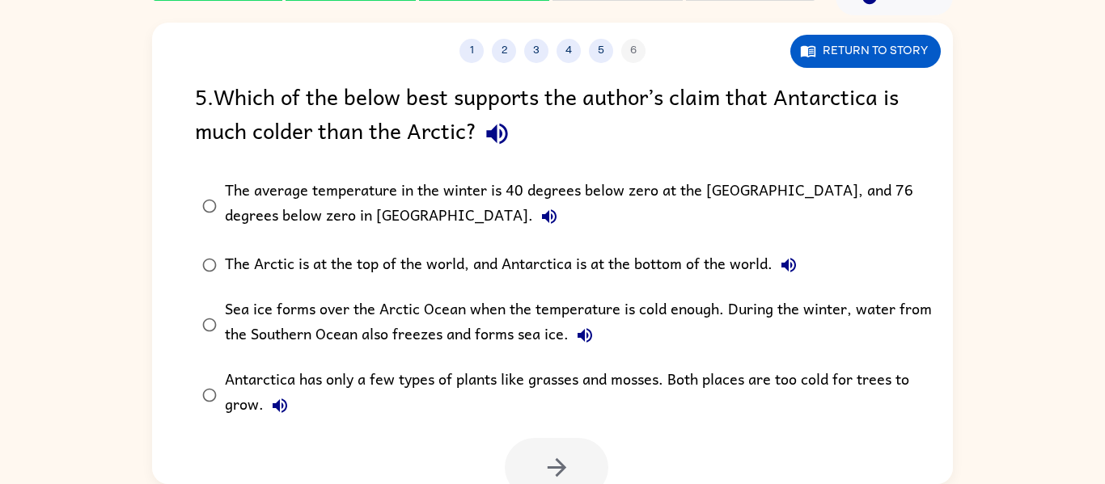
scroll to position [13, 0]
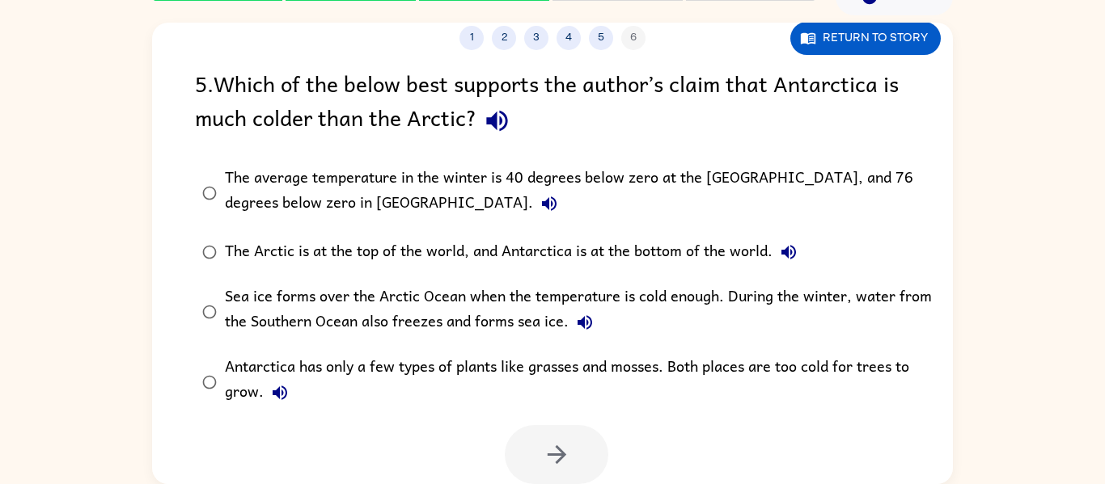
click at [350, 175] on div "The average temperature in the winter is 40 degrees below zero at the [GEOGRAPH…" at bounding box center [578, 193] width 707 height 54
click at [573, 449] on button "button" at bounding box center [557, 454] width 104 height 59
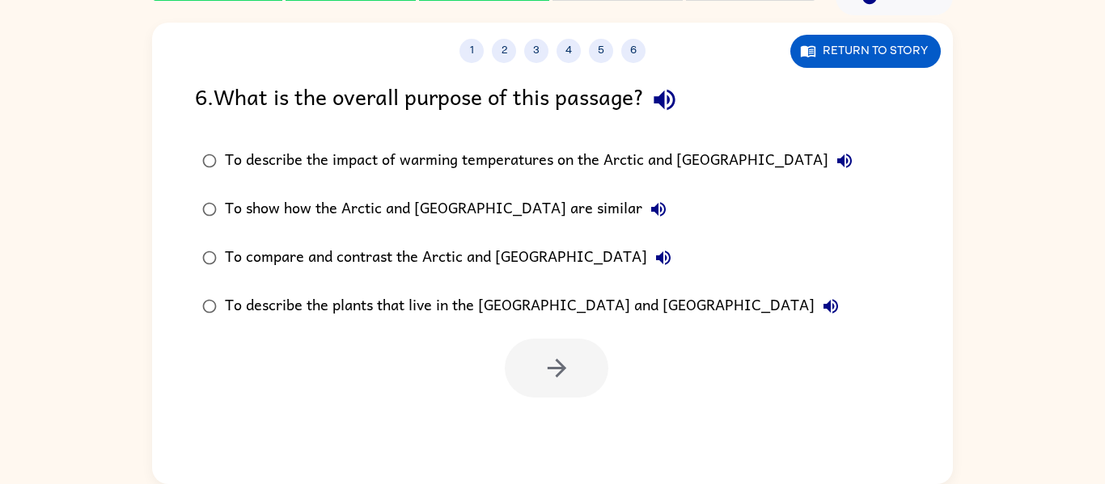
scroll to position [0, 0]
click at [416, 257] on div "To compare and contrast the Arctic and [GEOGRAPHIC_DATA]" at bounding box center [452, 258] width 454 height 32
click at [575, 387] on button "button" at bounding box center [557, 368] width 104 height 59
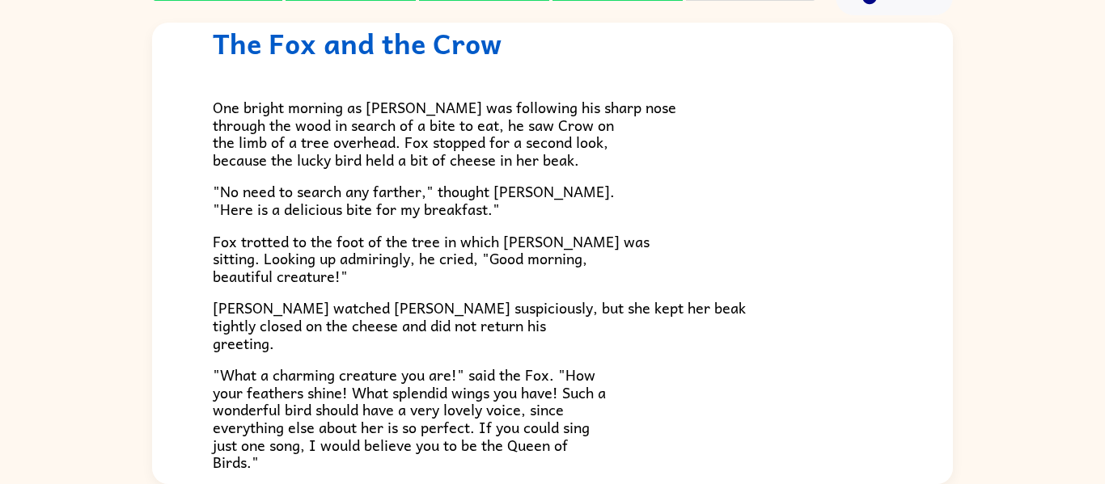
scroll to position [318, 0]
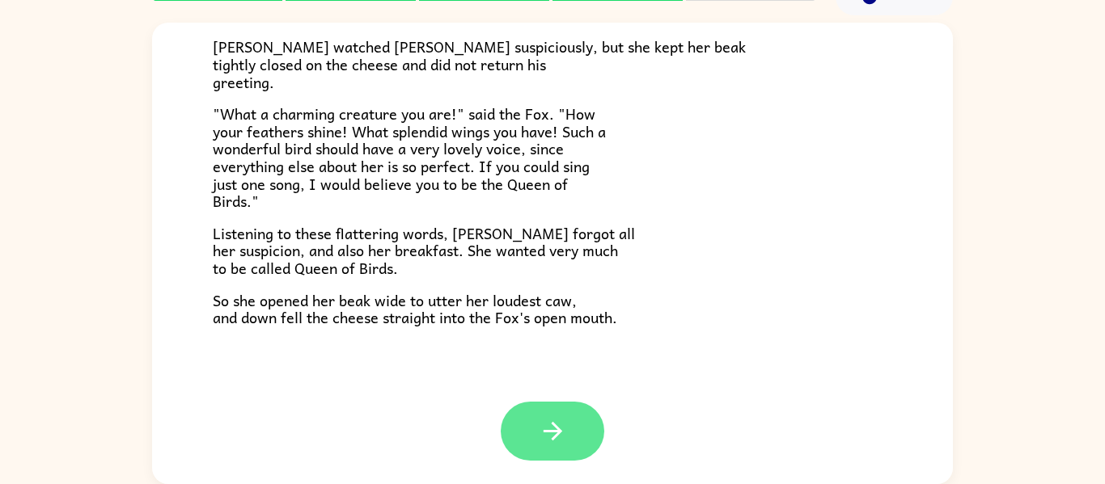
click at [550, 426] on icon "button" at bounding box center [553, 431] width 28 height 28
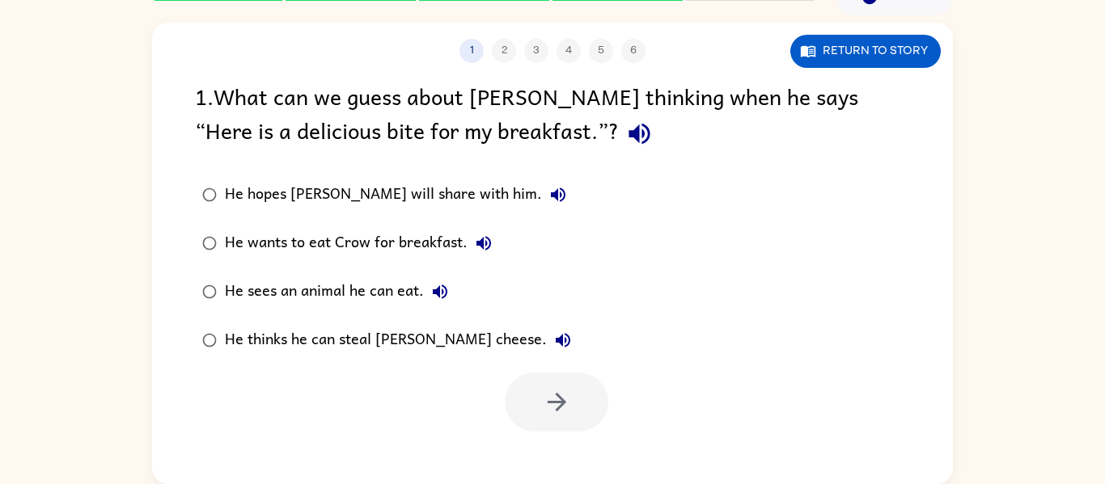
scroll to position [0, 0]
click at [429, 215] on label "He hopes [PERSON_NAME] will share with him." at bounding box center [386, 195] width 401 height 49
click at [575, 411] on button "button" at bounding box center [557, 402] width 104 height 59
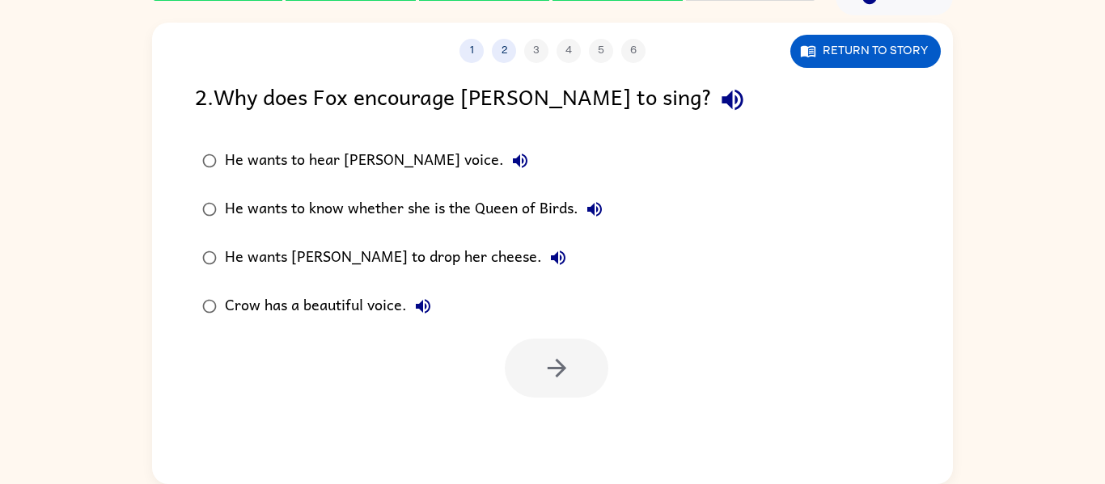
click at [433, 241] on label "He wants [PERSON_NAME] to drop her cheese." at bounding box center [402, 258] width 433 height 49
click at [573, 387] on button "button" at bounding box center [557, 368] width 104 height 59
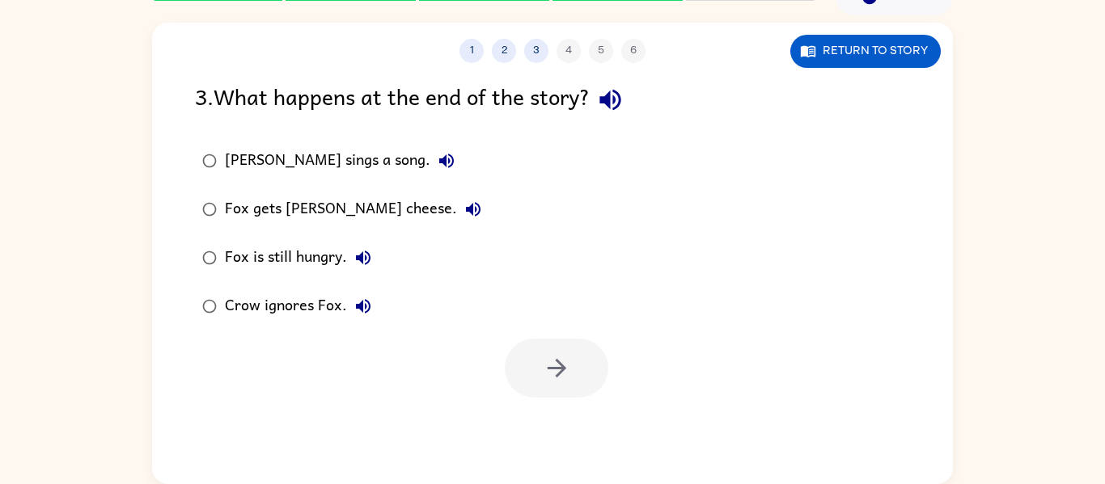
click at [354, 212] on div "Fox gets [PERSON_NAME] cheese." at bounding box center [357, 209] width 264 height 32
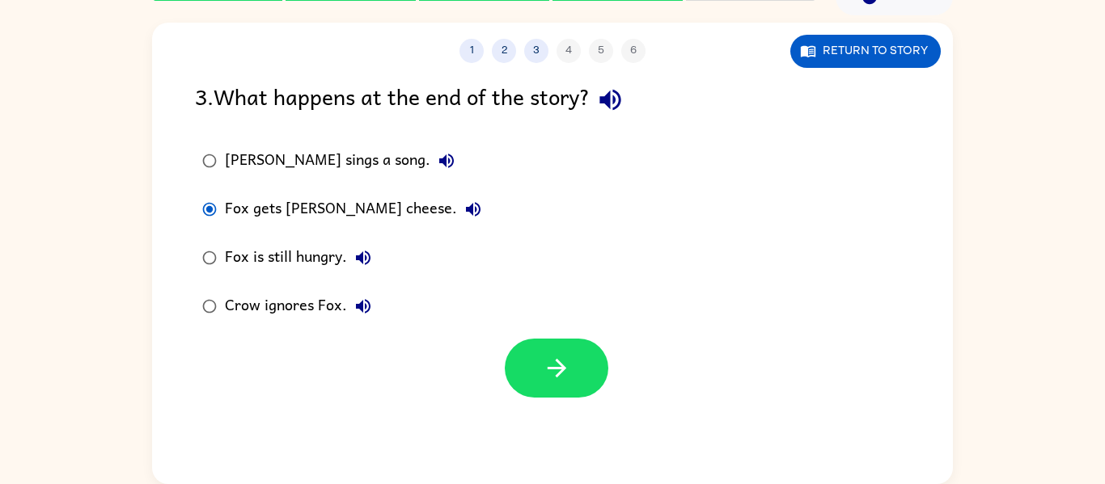
click at [630, 371] on div at bounding box center [552, 364] width 801 height 67
click at [571, 368] on button "button" at bounding box center [557, 368] width 104 height 59
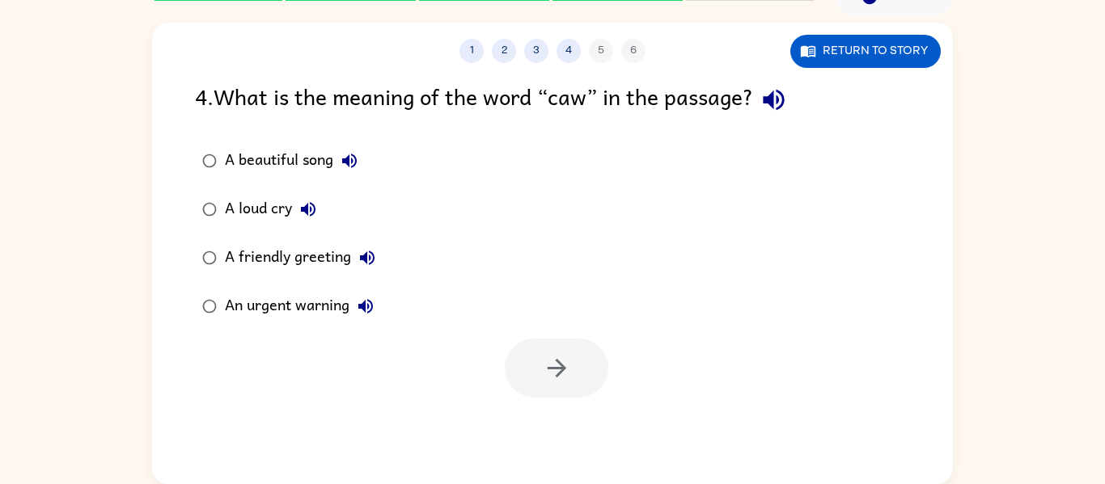
click at [294, 193] on div "A loud cry" at bounding box center [274, 209] width 99 height 32
click at [572, 370] on button "button" at bounding box center [557, 368] width 104 height 59
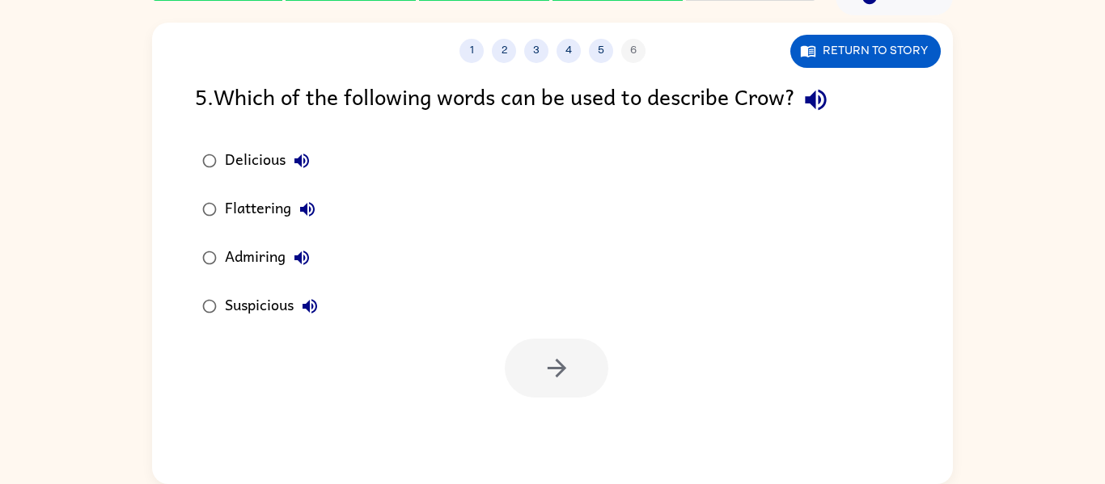
click at [280, 220] on div "Flattering" at bounding box center [274, 209] width 99 height 32
click at [577, 350] on button "button" at bounding box center [557, 368] width 104 height 59
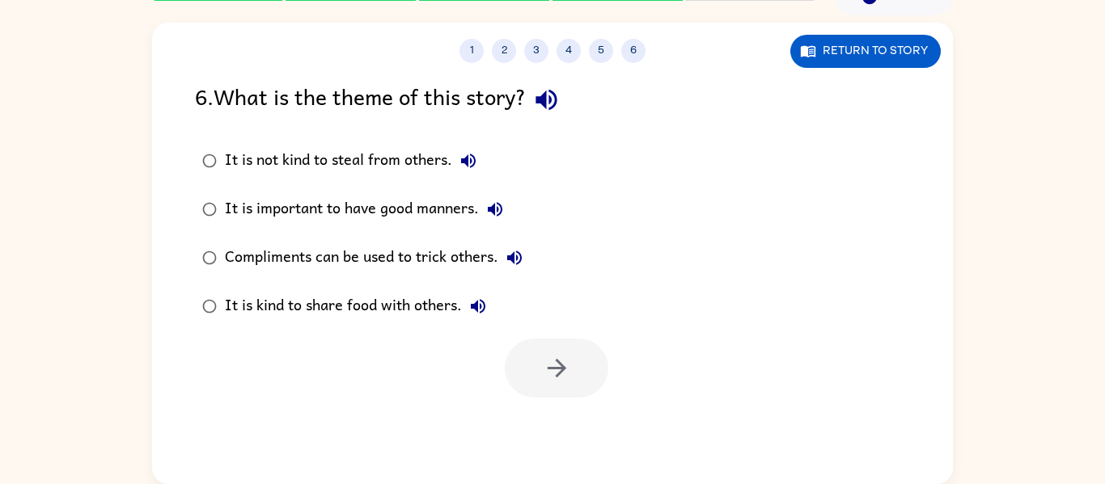
click at [328, 223] on div "It is important to have good manners." at bounding box center [368, 209] width 286 height 32
click at [564, 357] on icon "button" at bounding box center [557, 368] width 28 height 28
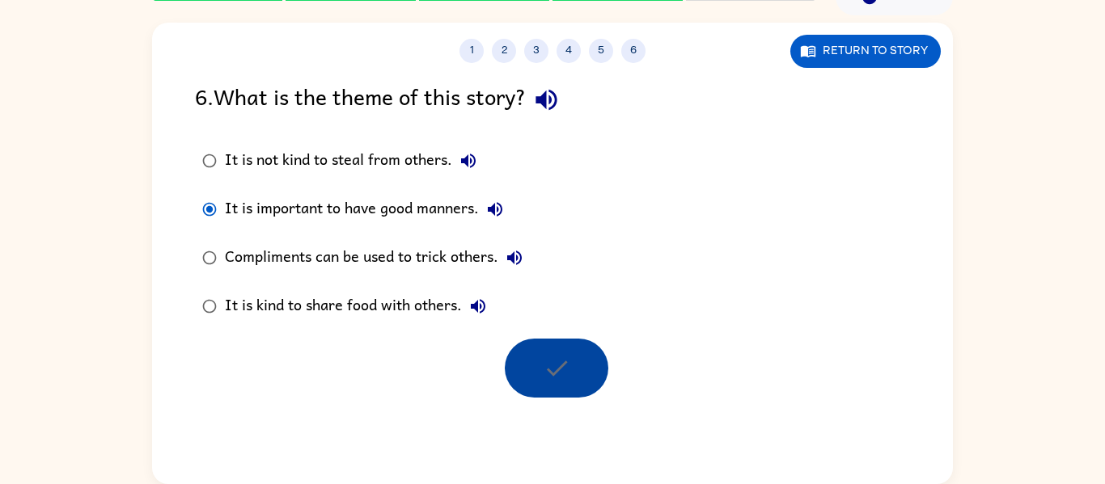
scroll to position [55, 0]
